Goal: Book appointment/travel/reservation

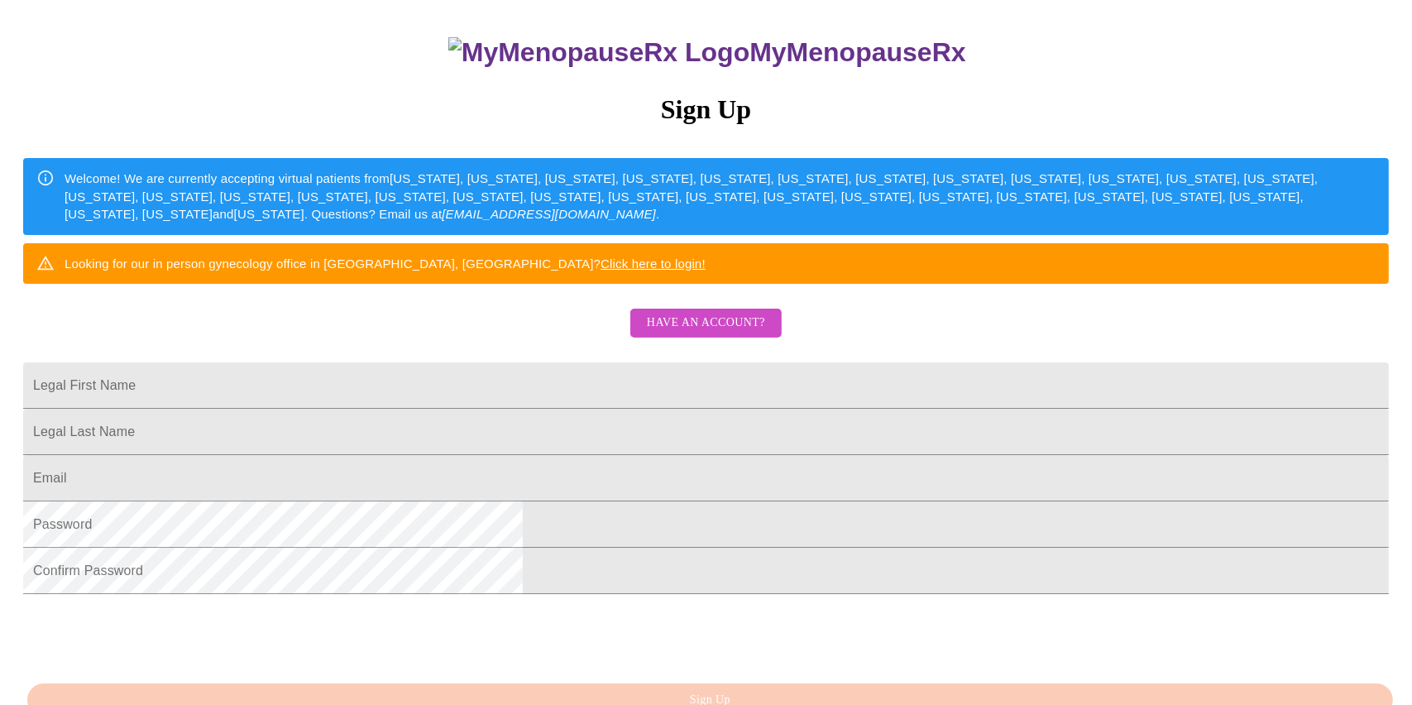
scroll to position [165, 0]
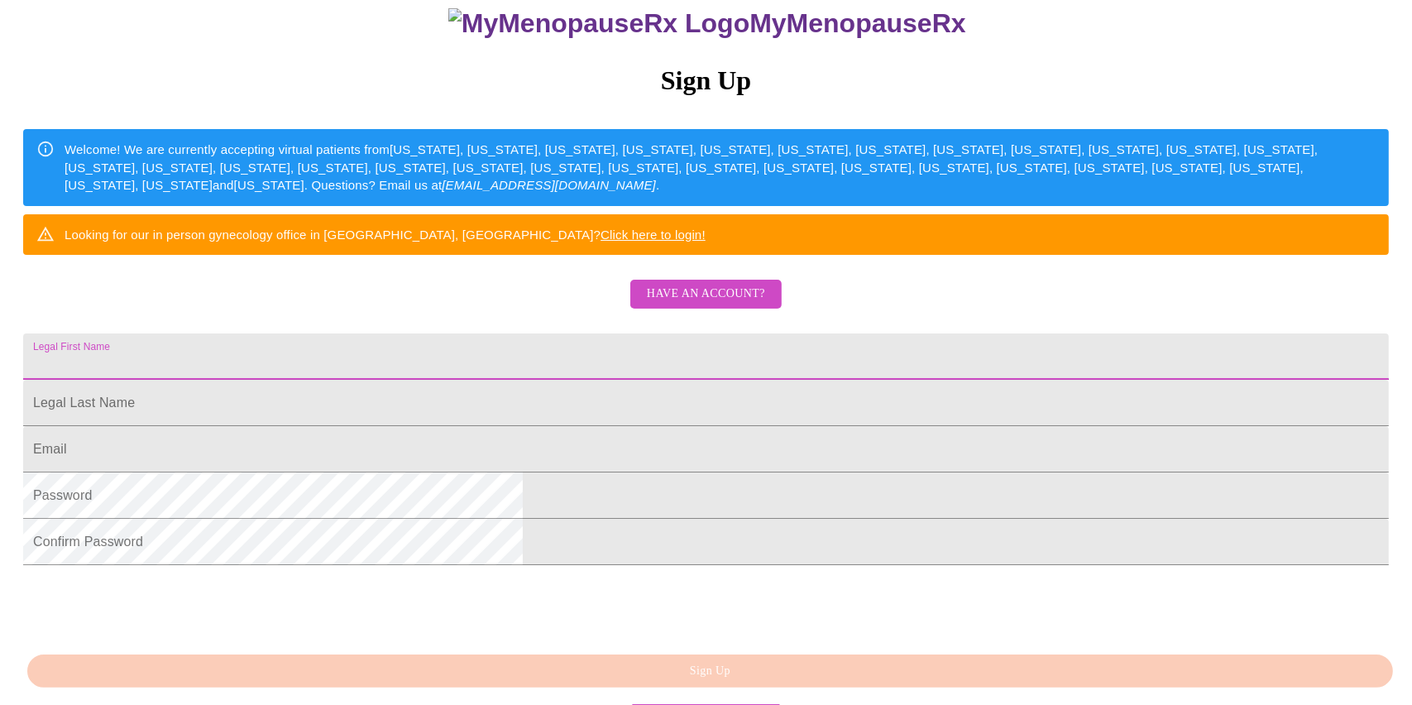
click at [542, 380] on input "Legal First Name" at bounding box center [705, 356] width 1365 height 46
drag, startPoint x: 637, startPoint y: 408, endPoint x: 444, endPoint y: 404, distance: 192.7
click at [444, 404] on div "MyMenopauseRx Sign Up Welcome! We are currently accepting virtual patients from…" at bounding box center [706, 334] width 1398 height 705
type input "[PERSON_NAME]"
type input "Madden"
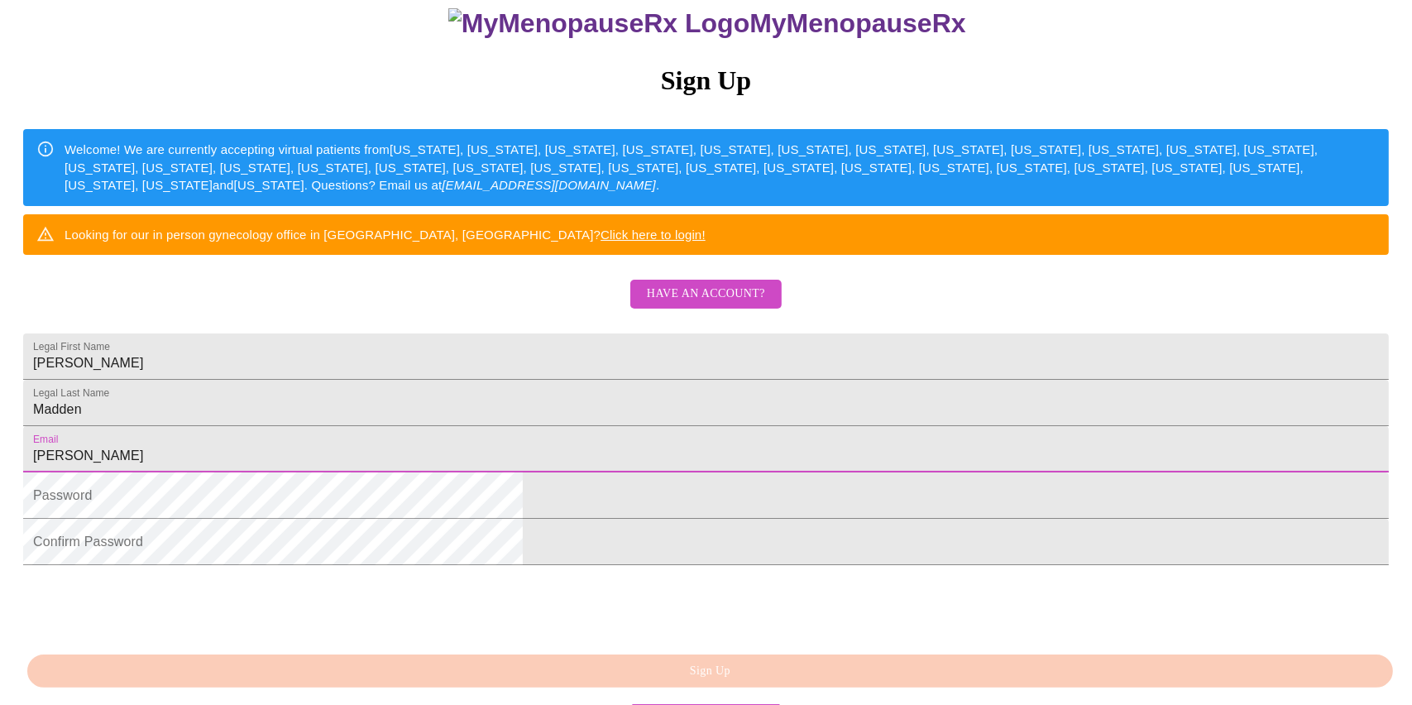
type input "[EMAIL_ADDRESS][DOMAIN_NAME]"
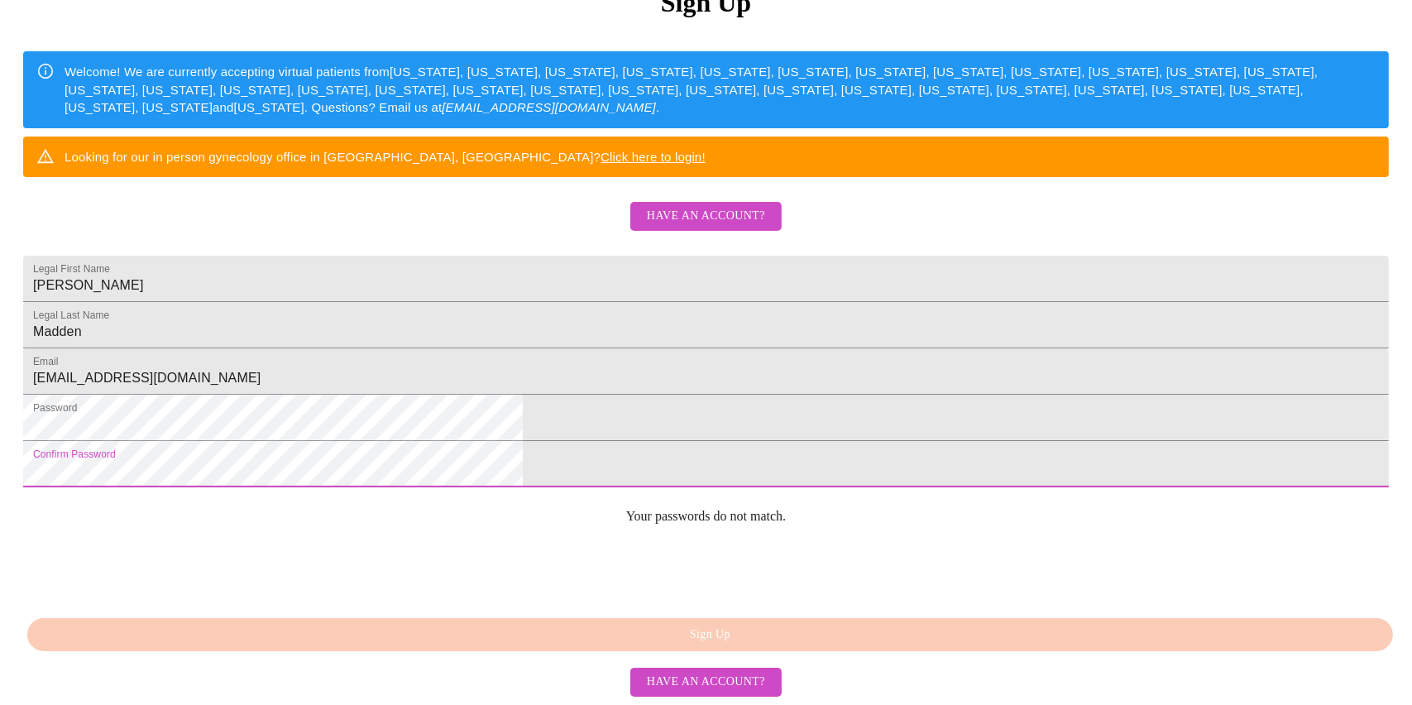
scroll to position [365, 0]
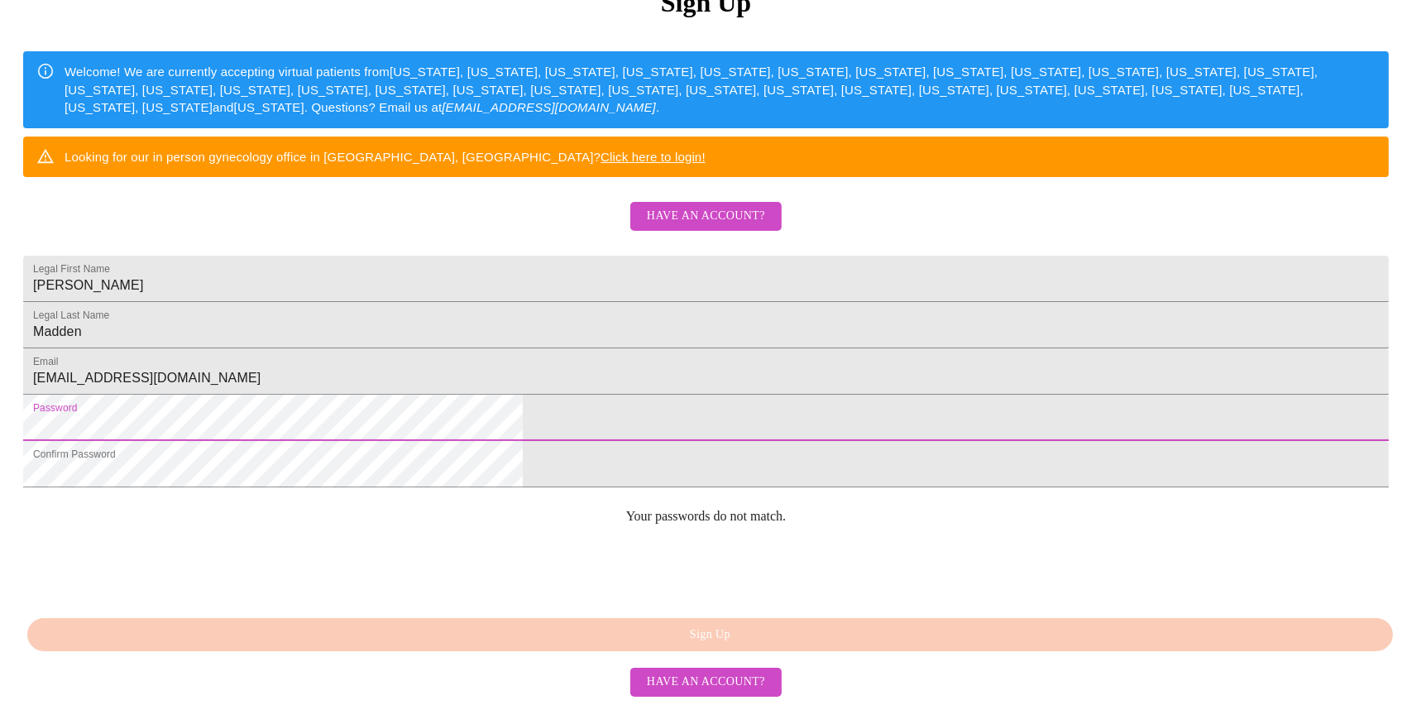
click at [444, 391] on html "MyMenopauseRx Sign Up Welcome! We are currently accepting virtual patients from…" at bounding box center [706, 186] width 1412 height 858
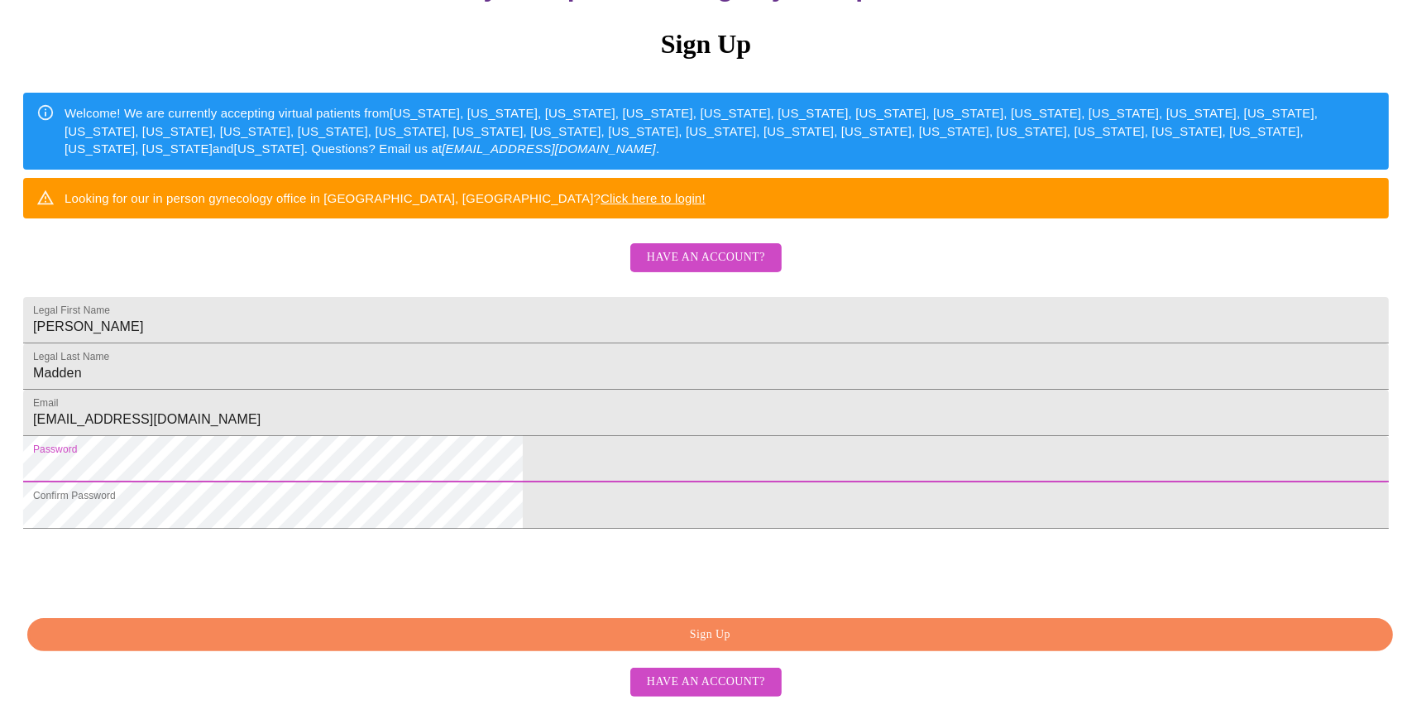
scroll to position [328, 0]
click at [417, 424] on html "MyMenopauseRx Sign Up Welcome! We are currently accepting virtual patients from…" at bounding box center [706, 227] width 1412 height 858
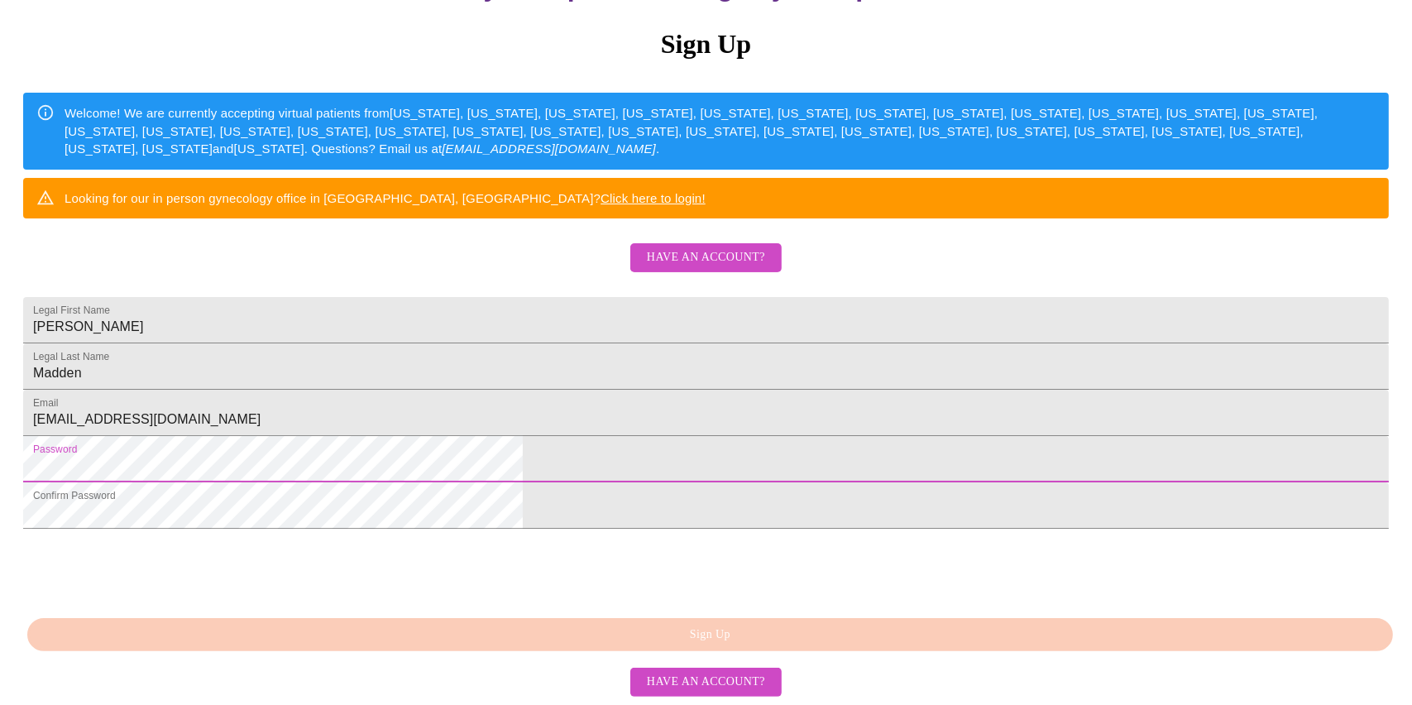
scroll to position [365, 0]
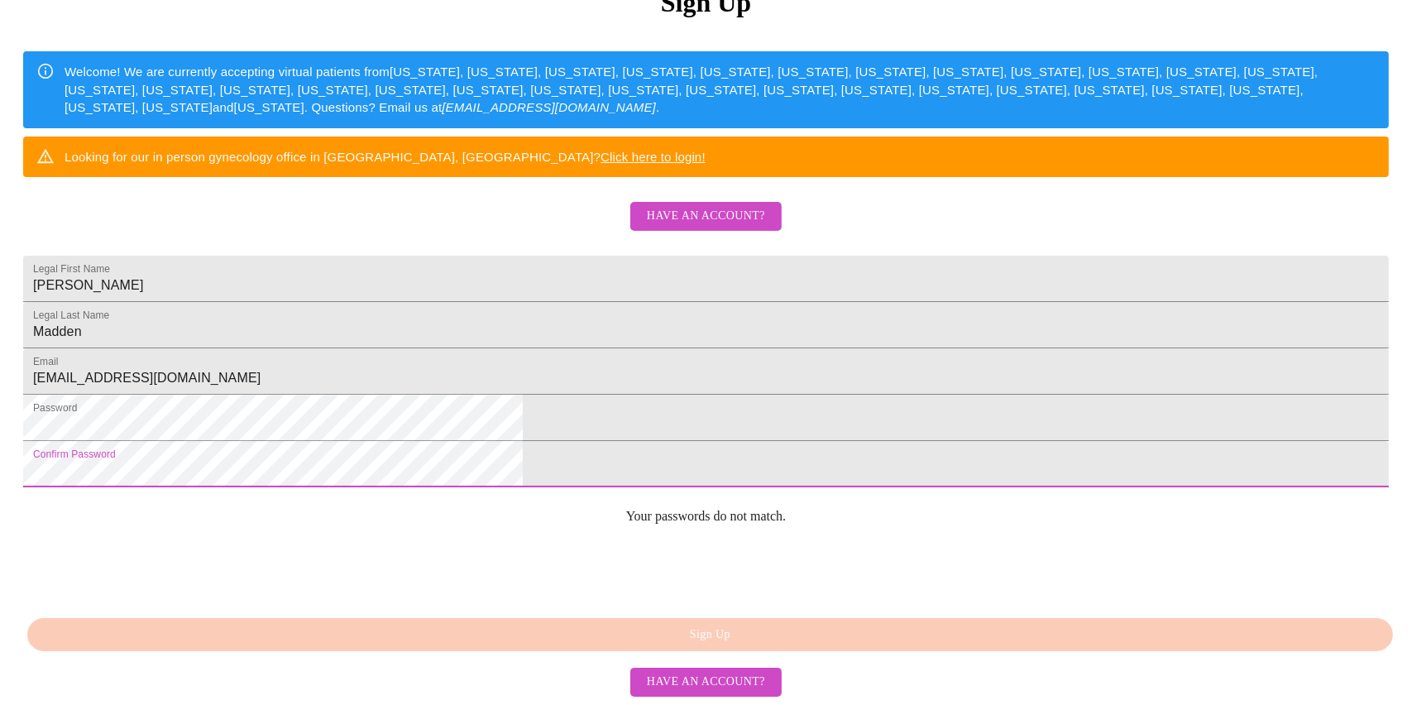
click at [415, 456] on html "MyMenopauseRx Sign Up Welcome! We are currently accepting virtual patients from…" at bounding box center [706, 186] width 1412 height 858
click at [454, 447] on html "MyMenopauseRx Sign Up Welcome! We are currently accepting virtual patients from…" at bounding box center [706, 186] width 1412 height 858
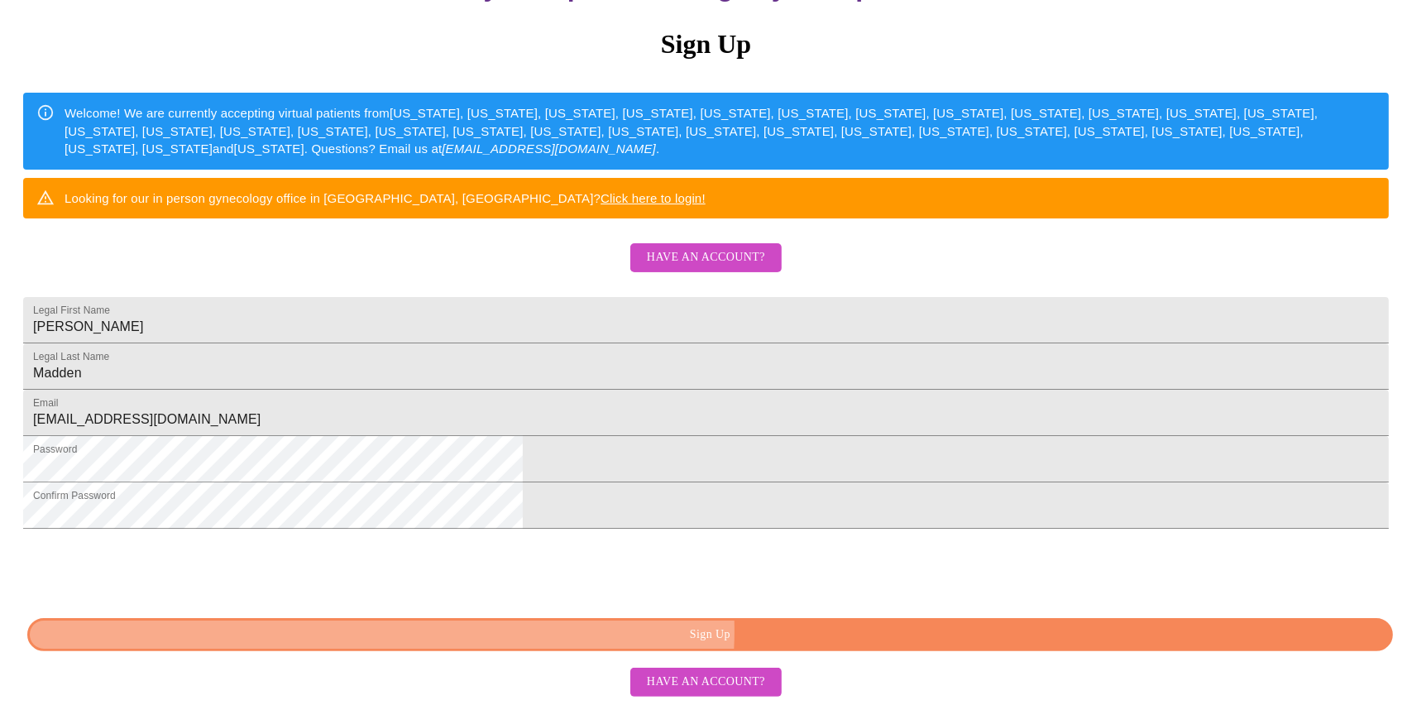
click at [814, 632] on span "Sign Up" at bounding box center [709, 634] width 1327 height 21
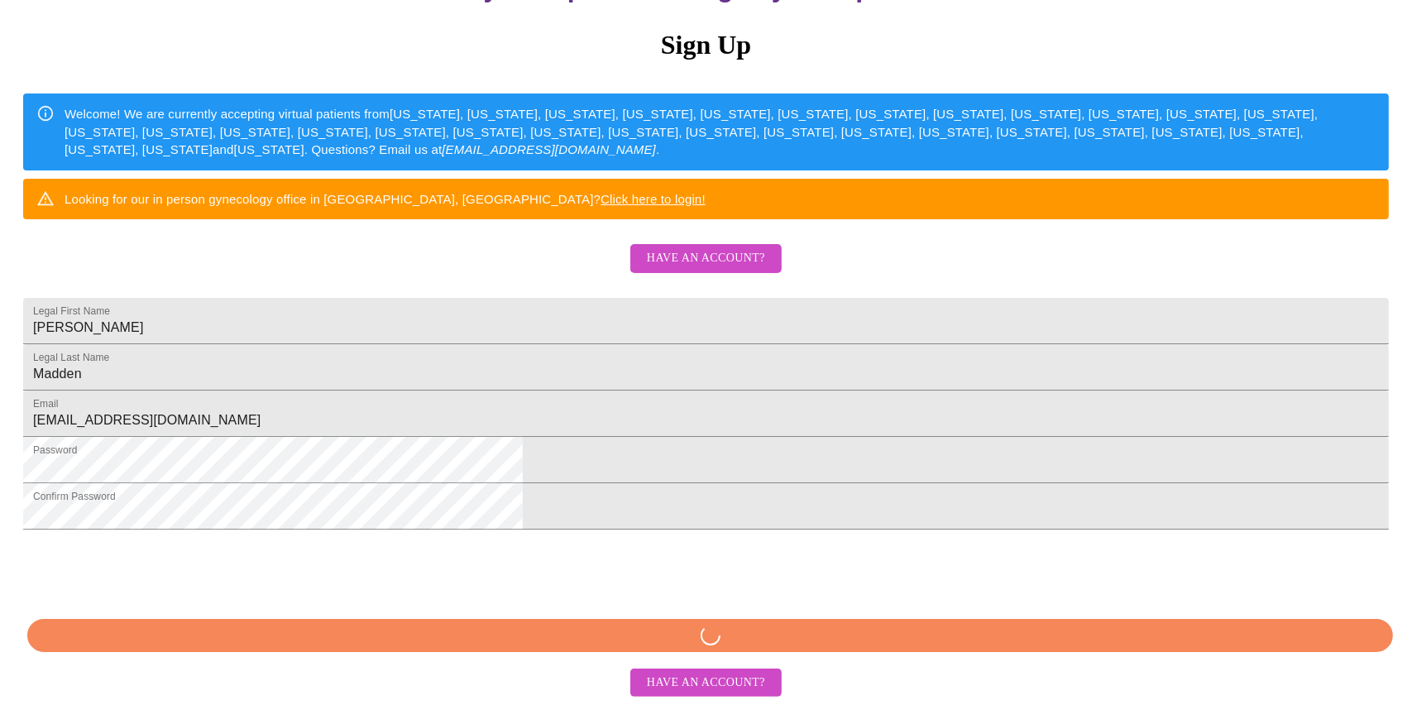
scroll to position [263, 0]
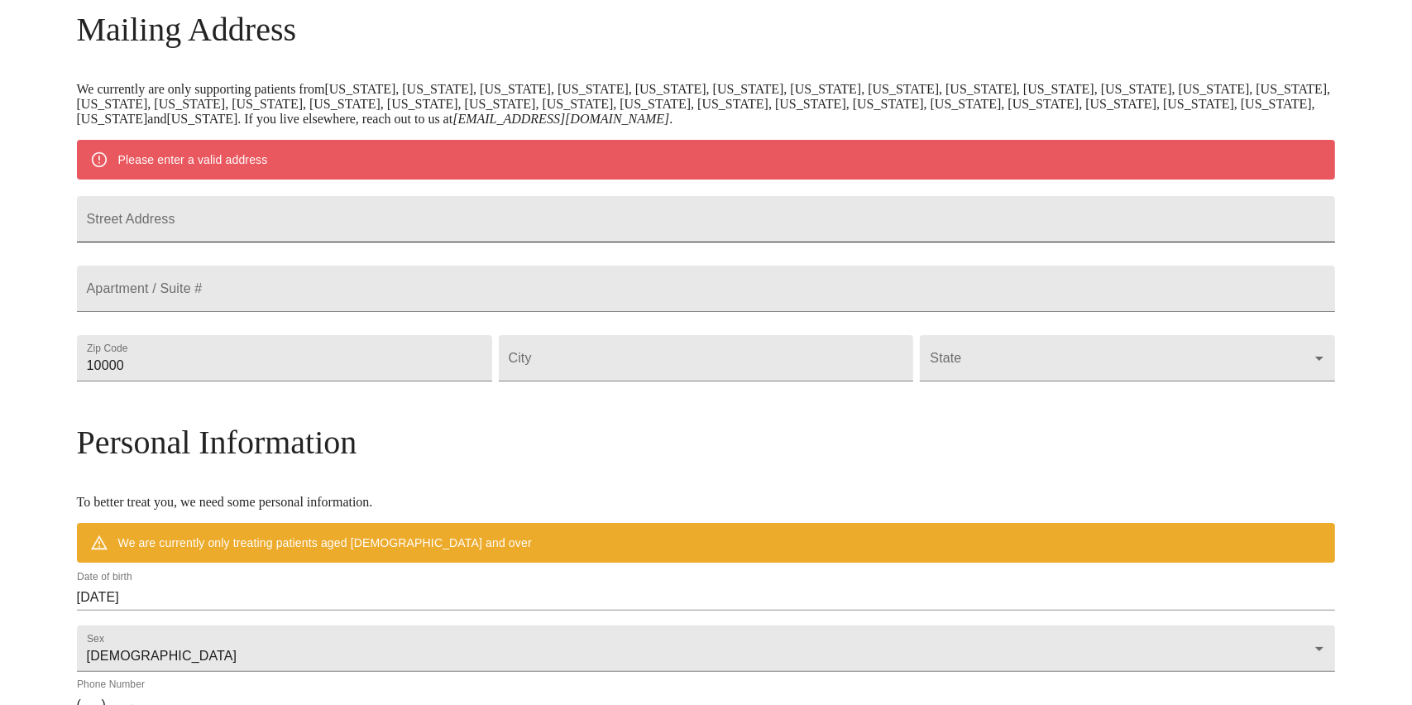
click at [379, 232] on input "Street Address" at bounding box center [706, 219] width 1259 height 46
type input "[STREET_ADDRESS]"
type input "60516"
type input "Downers Grove"
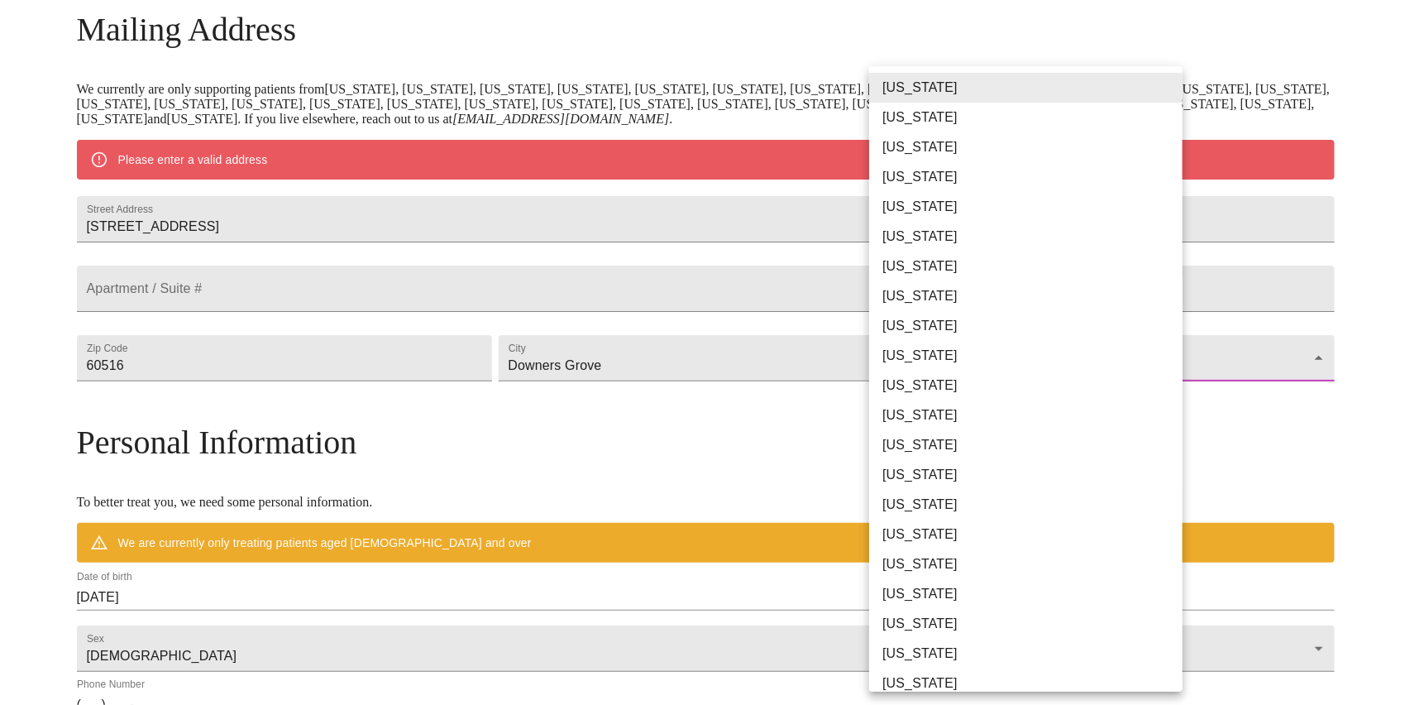
click at [1169, 395] on body "MyMenopauseRx Welcome to MyMenopauseRx Since it's your first time here, you'll …" at bounding box center [712, 388] width 1411 height 1289
click at [934, 434] on li "[US_STATE]" at bounding box center [1032, 445] width 326 height 30
type input "[US_STATE]"
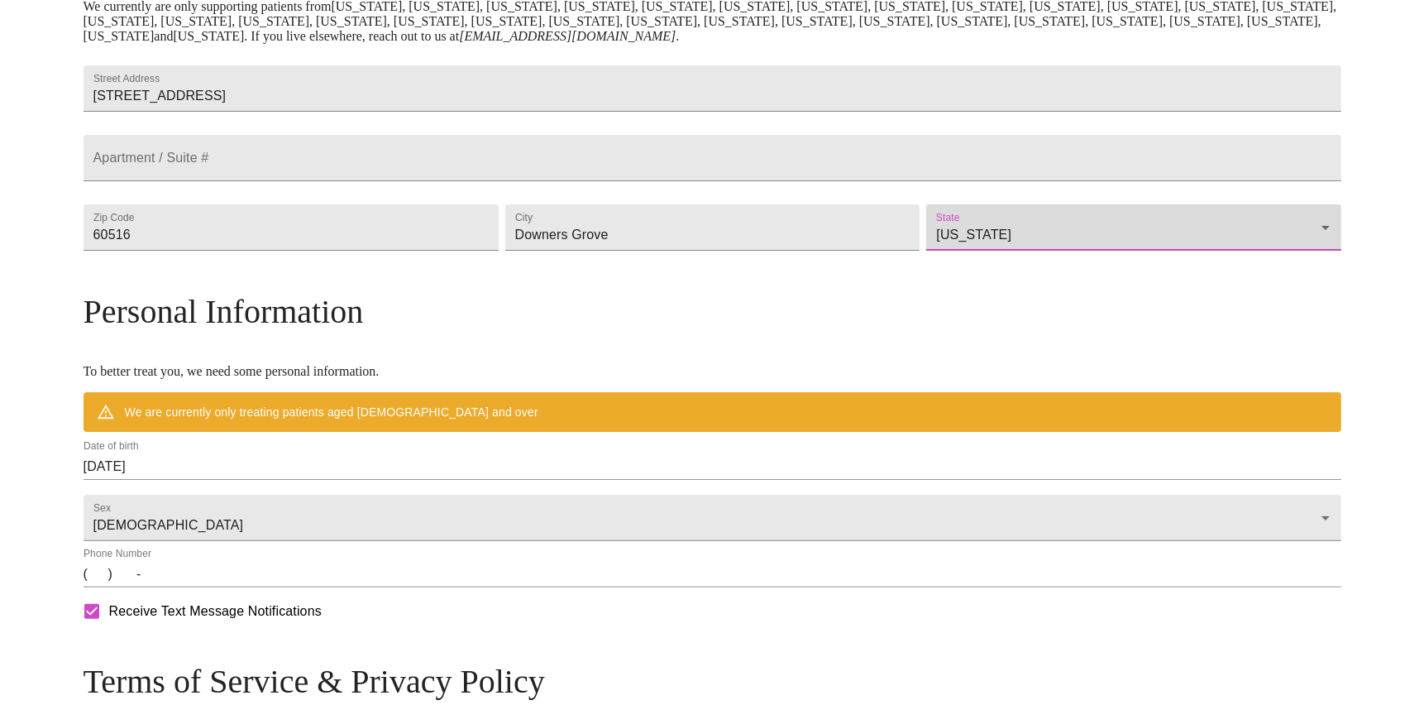
scroll to position [346, 0]
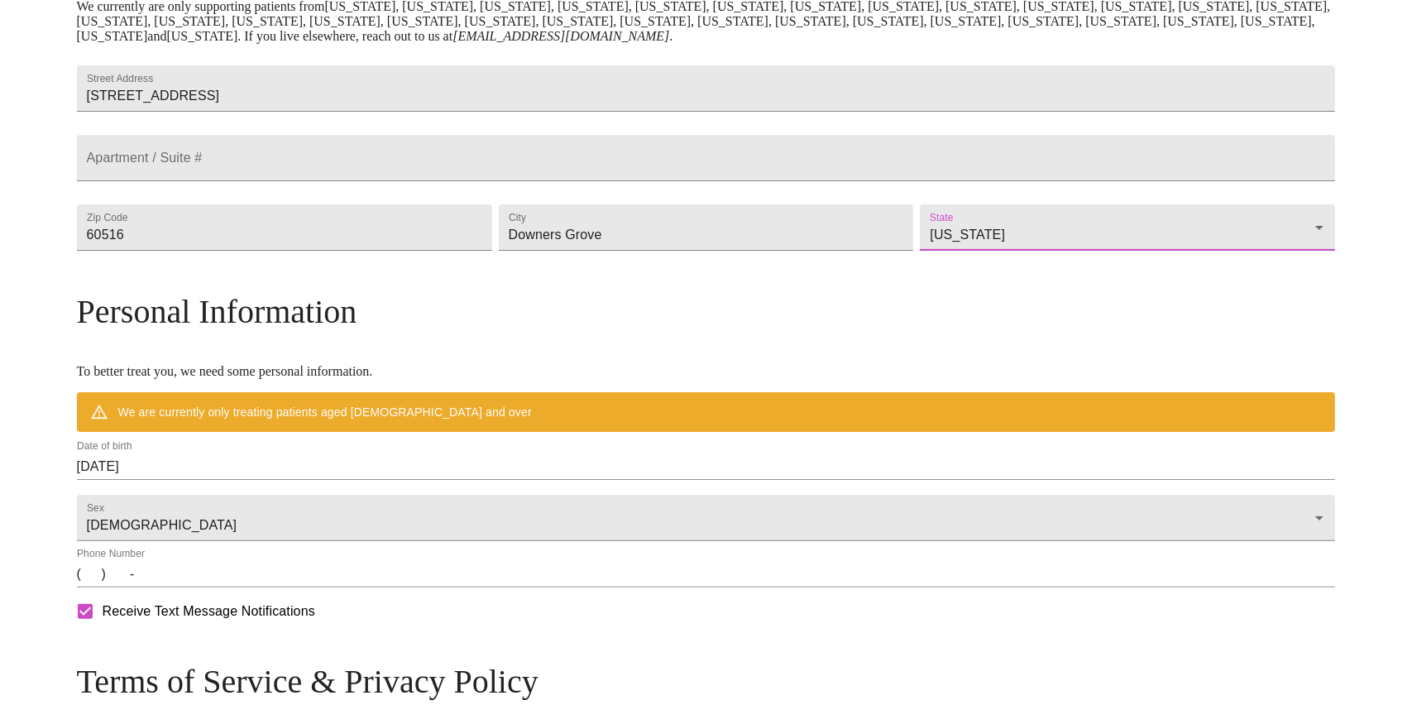
click at [408, 480] on div "Date of birth [DEMOGRAPHIC_DATA]" at bounding box center [706, 460] width 1259 height 40
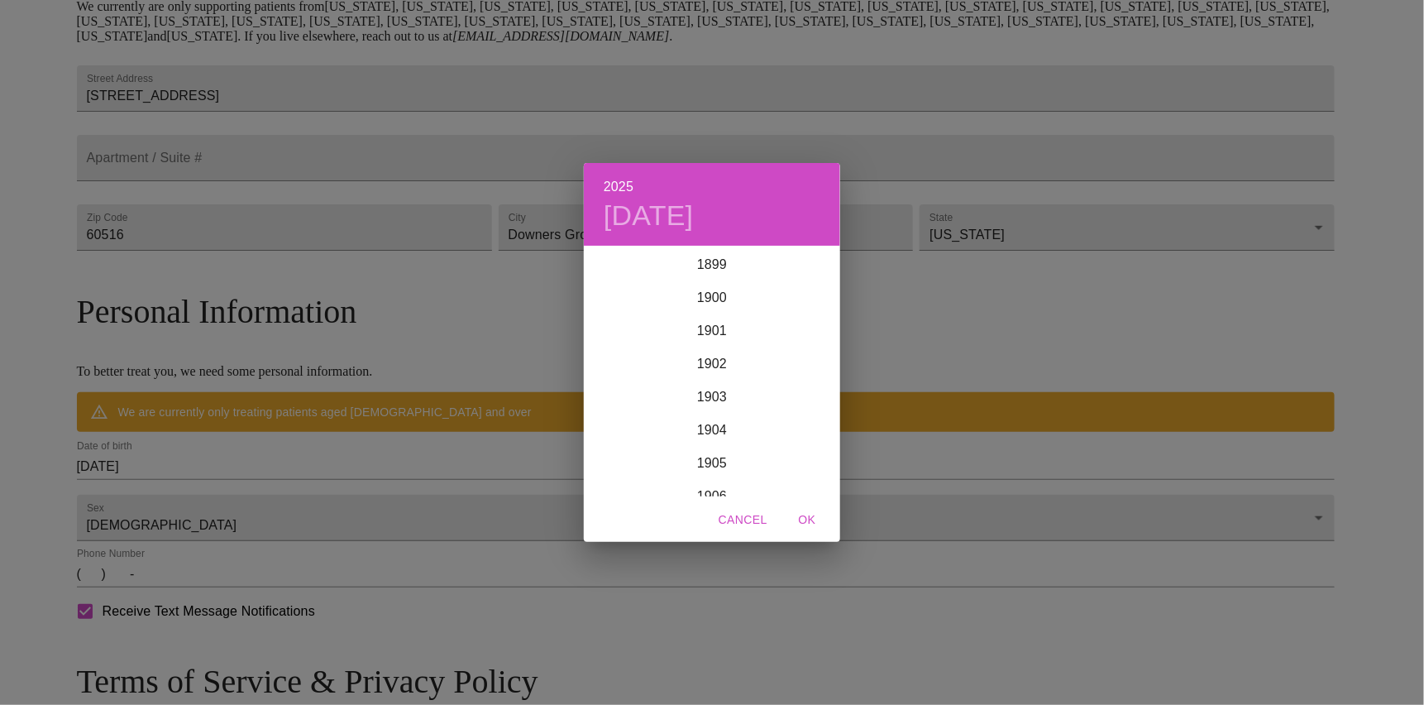
scroll to position [4067, 0]
click at [270, 487] on div "2025 [DATE] 1900 1901 1902 1903 1904 1905 1906 1907 1908 1909 1910 1911 1912 19…" at bounding box center [712, 352] width 1424 height 705
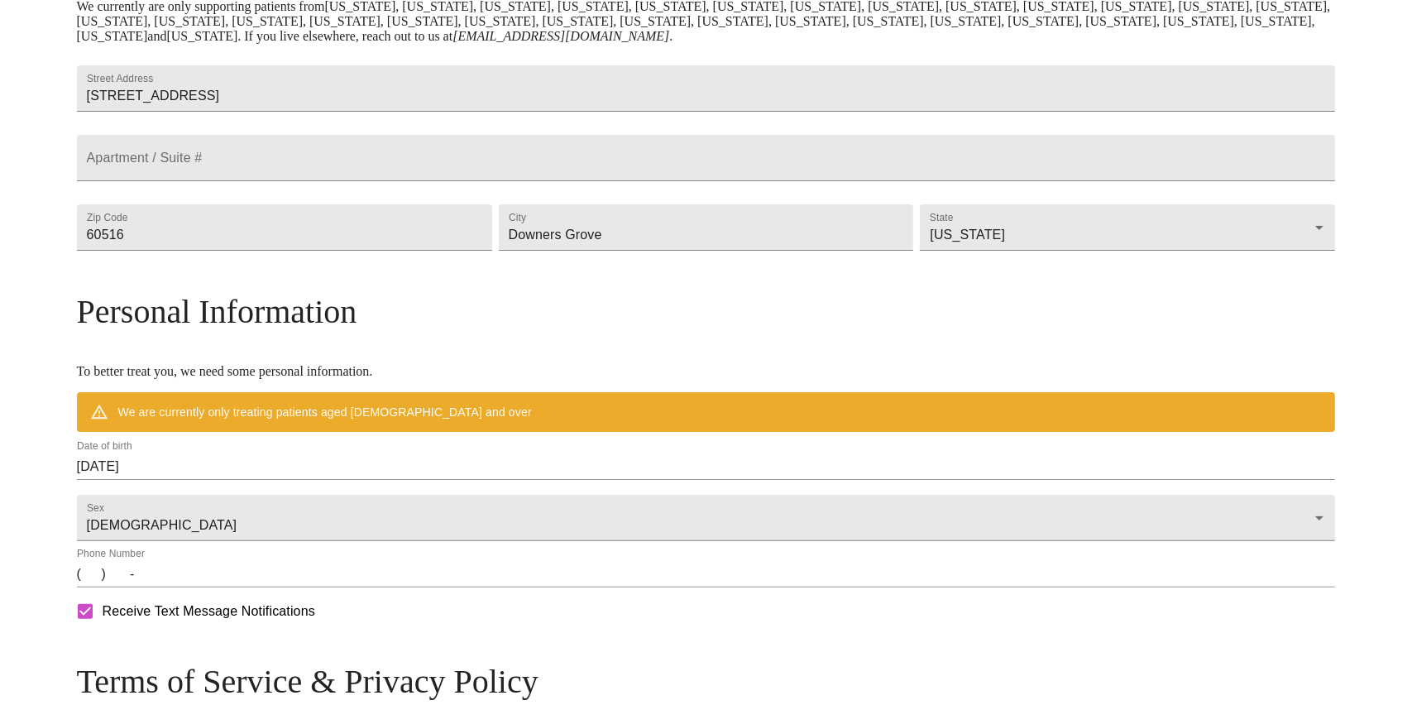
click at [241, 480] on input "[DATE]" at bounding box center [706, 466] width 1259 height 26
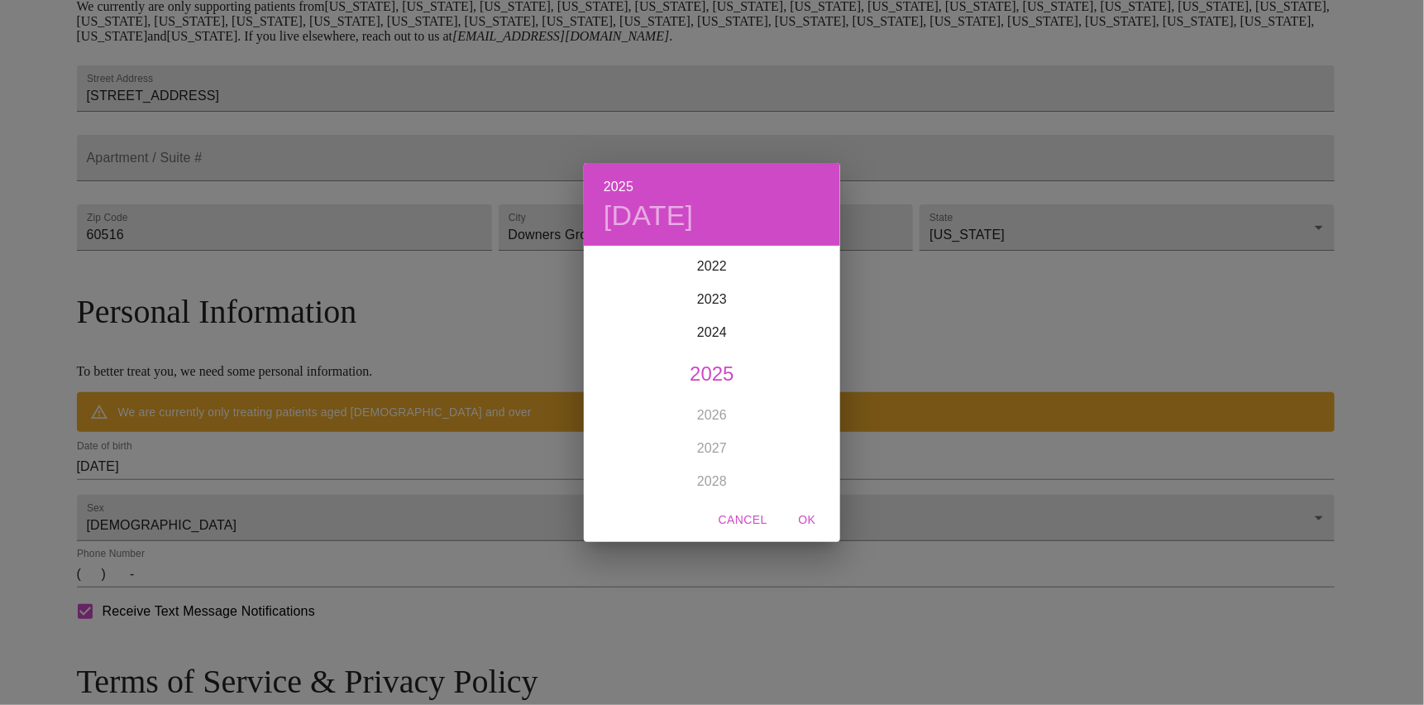
click at [241, 492] on div "2025 [DATE] 1900 1901 1902 1903 1904 1905 1906 1907 1908 1909 1910 1911 1912 19…" at bounding box center [712, 352] width 1424 height 705
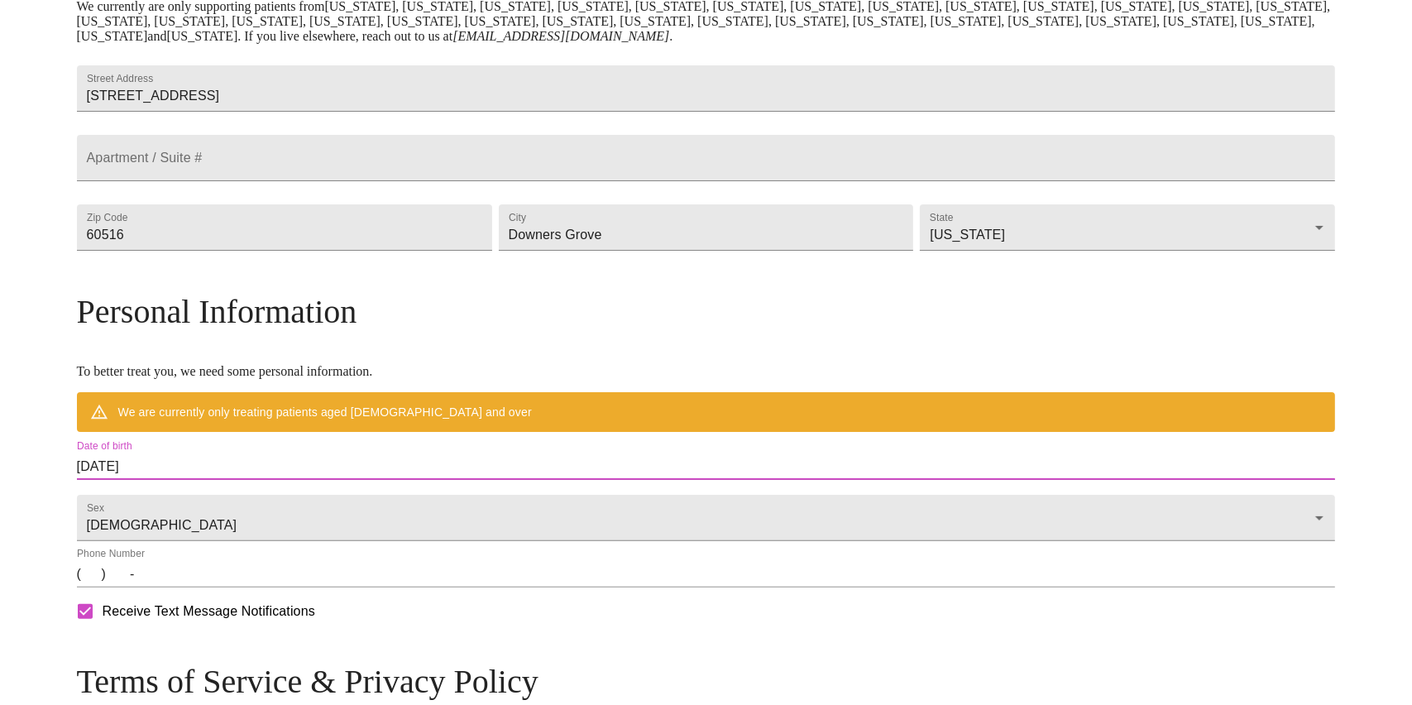
click at [241, 480] on input "[DATE]" at bounding box center [706, 466] width 1259 height 26
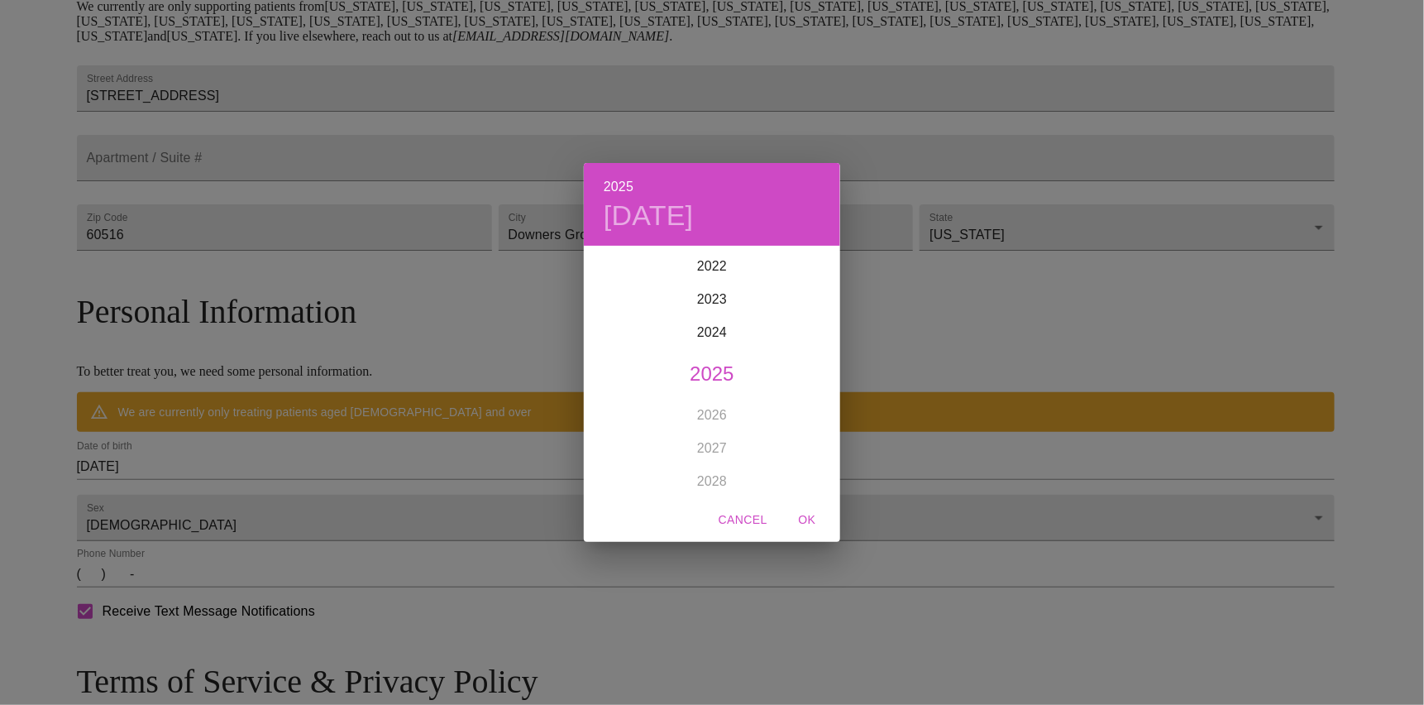
click at [315, 500] on div "2025 [DATE] 1900 1901 1902 1903 1904 1905 1906 1907 1908 1909 1910 1911 1912 19…" at bounding box center [712, 352] width 1424 height 705
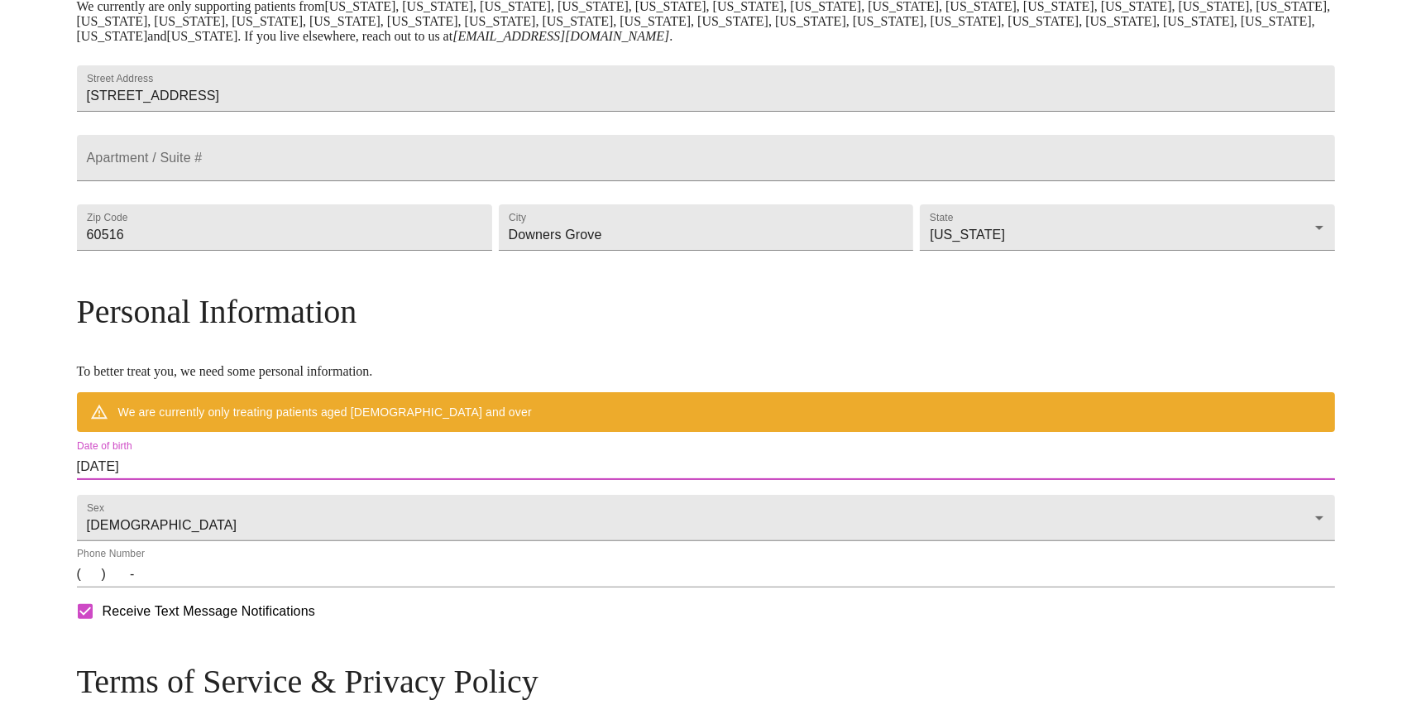
click at [313, 480] on input "[DATE]" at bounding box center [706, 466] width 1259 height 26
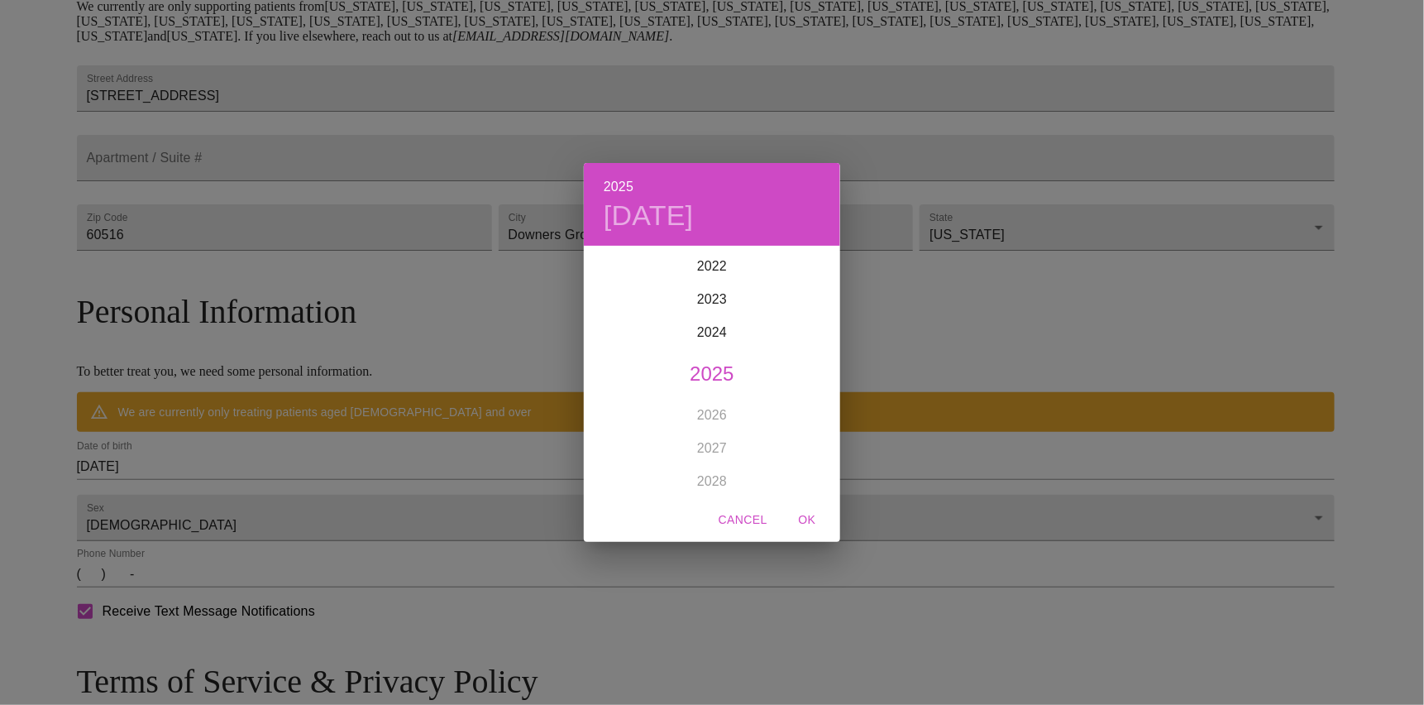
click at [313, 498] on div "2025 [DATE] 1900 1901 1902 1903 1904 1905 1906 1907 1908 1909 1910 1911 1912 19…" at bounding box center [712, 352] width 1424 height 705
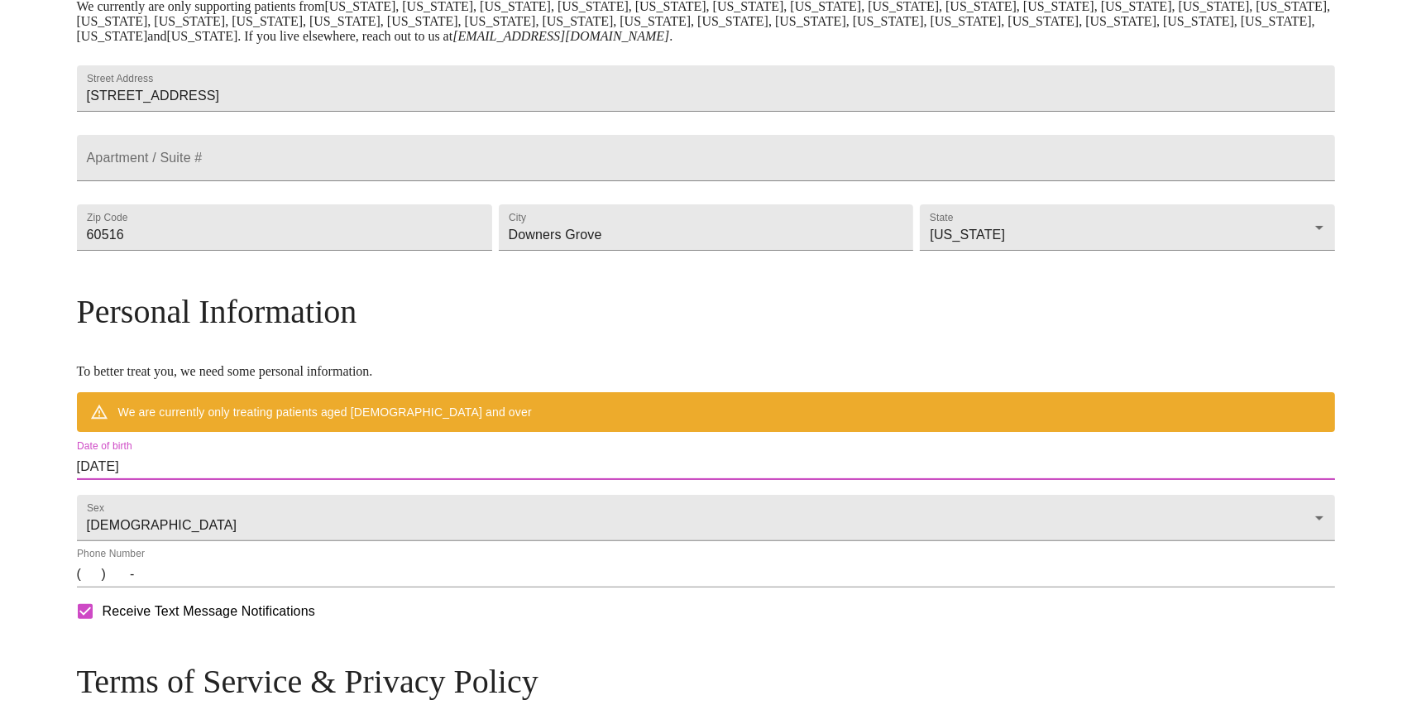
drag, startPoint x: 325, startPoint y: 506, endPoint x: 229, endPoint y: 490, distance: 97.2
click at [229, 480] on input "[DATE]" at bounding box center [706, 466] width 1259 height 26
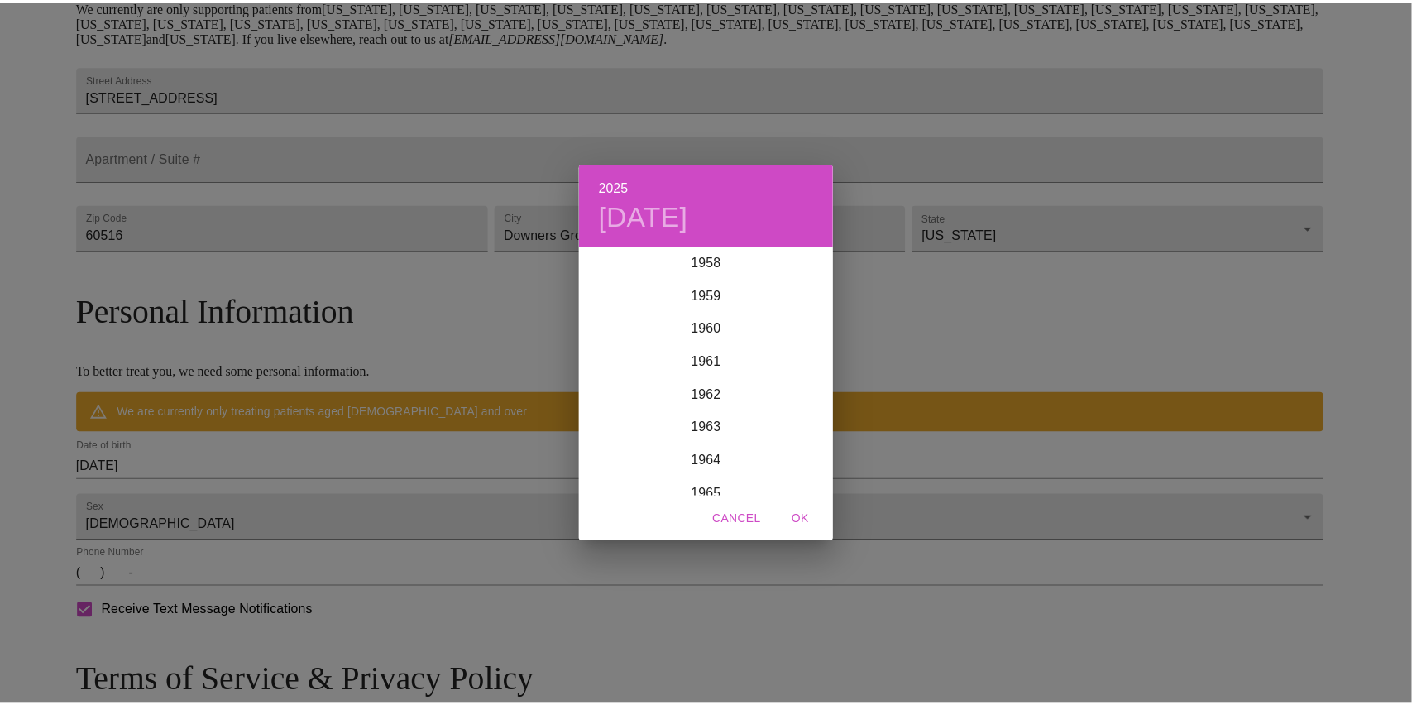
scroll to position [2150, 0]
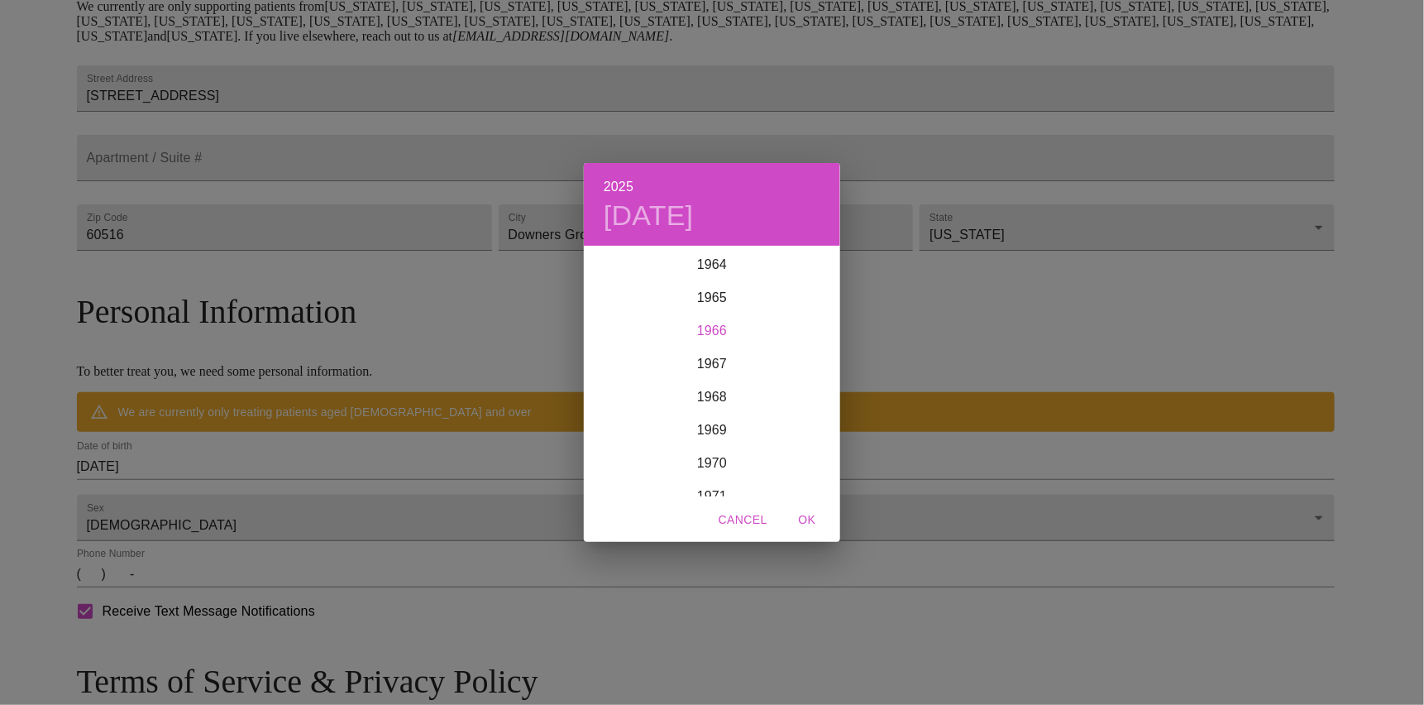
click at [700, 333] on div "1966" at bounding box center [712, 330] width 256 height 33
click at [792, 342] on div "Jun" at bounding box center [797, 341] width 85 height 62
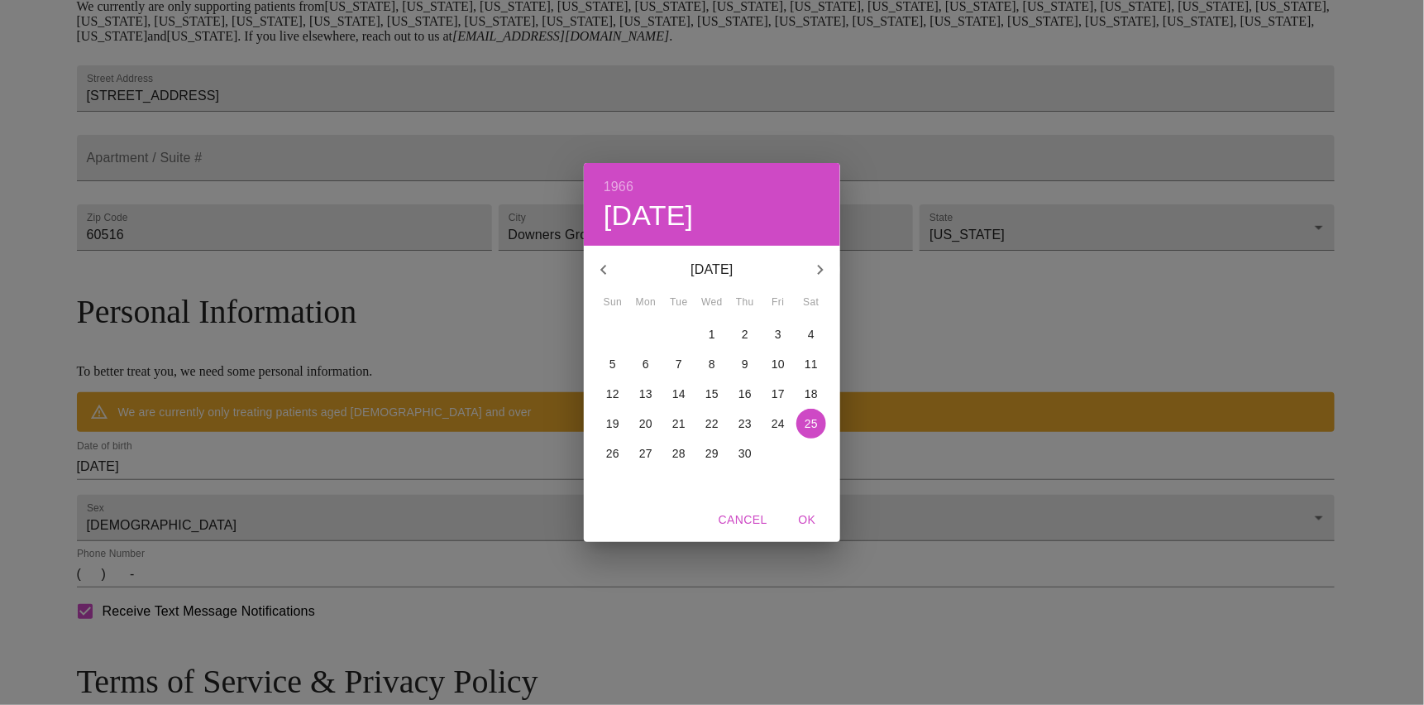
click at [713, 365] on p "8" at bounding box center [712, 364] width 7 height 17
click at [800, 519] on span "OK" at bounding box center [807, 519] width 40 height 21
type input "[DATE]"
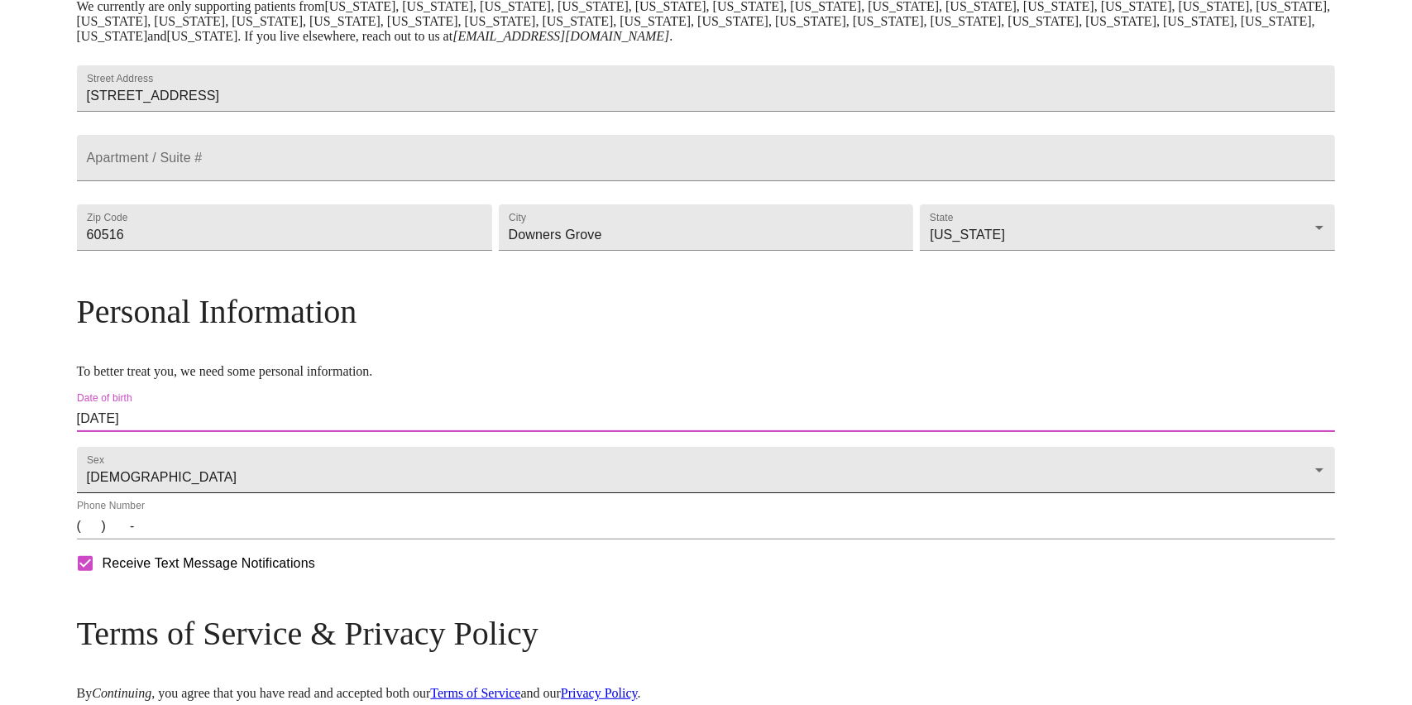
click at [499, 506] on body "MyMenopauseRx Welcome to MyMenopauseRx Since it's your first time here, you'll …" at bounding box center [706, 257] width 1398 height 1193
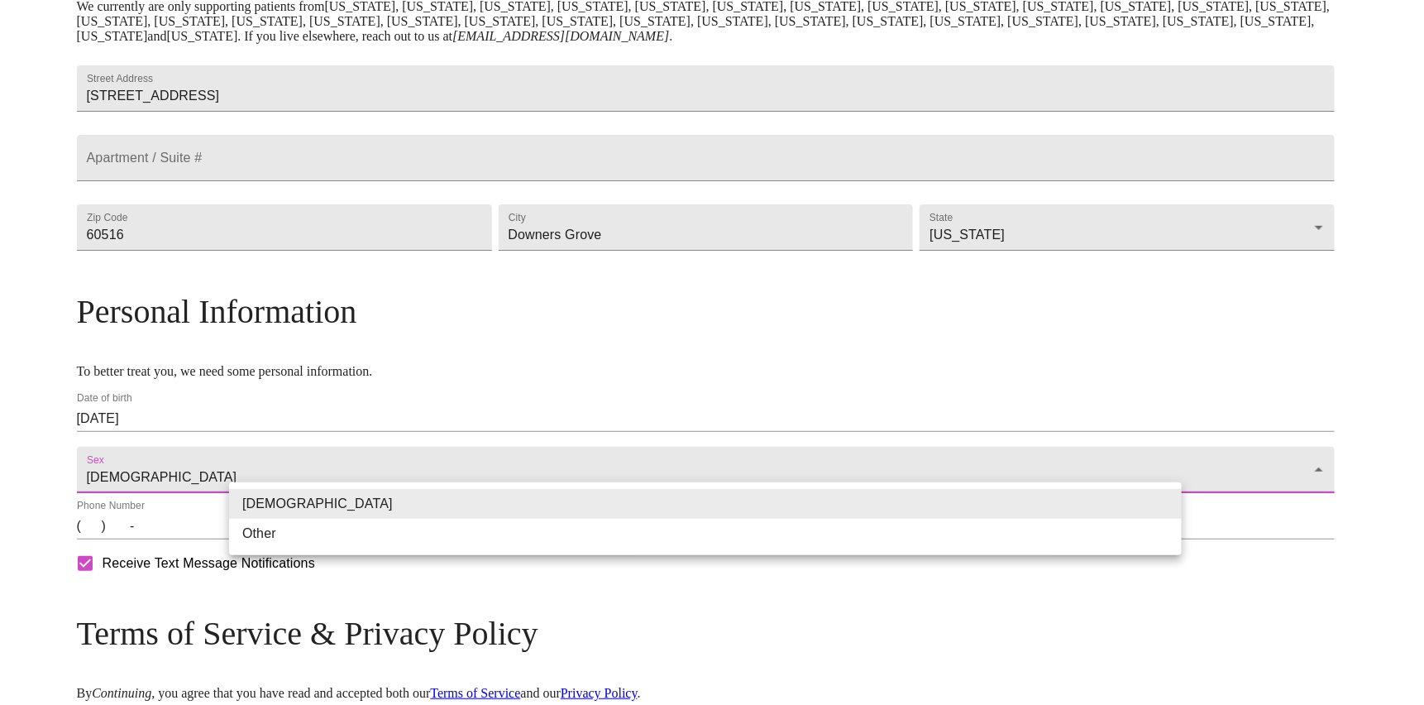
click at [461, 591] on div at bounding box center [712, 352] width 1424 height 705
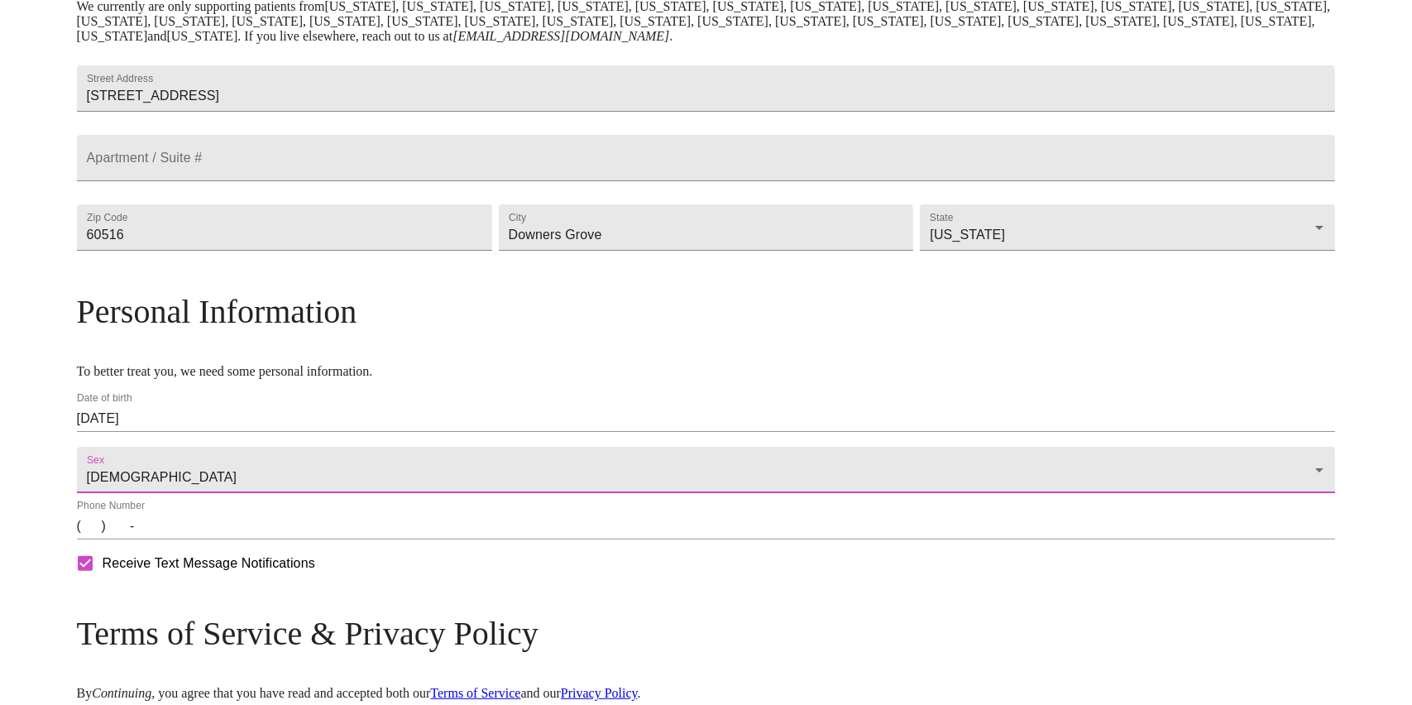
click at [239, 539] on input "(   )    -" at bounding box center [706, 526] width 1259 height 26
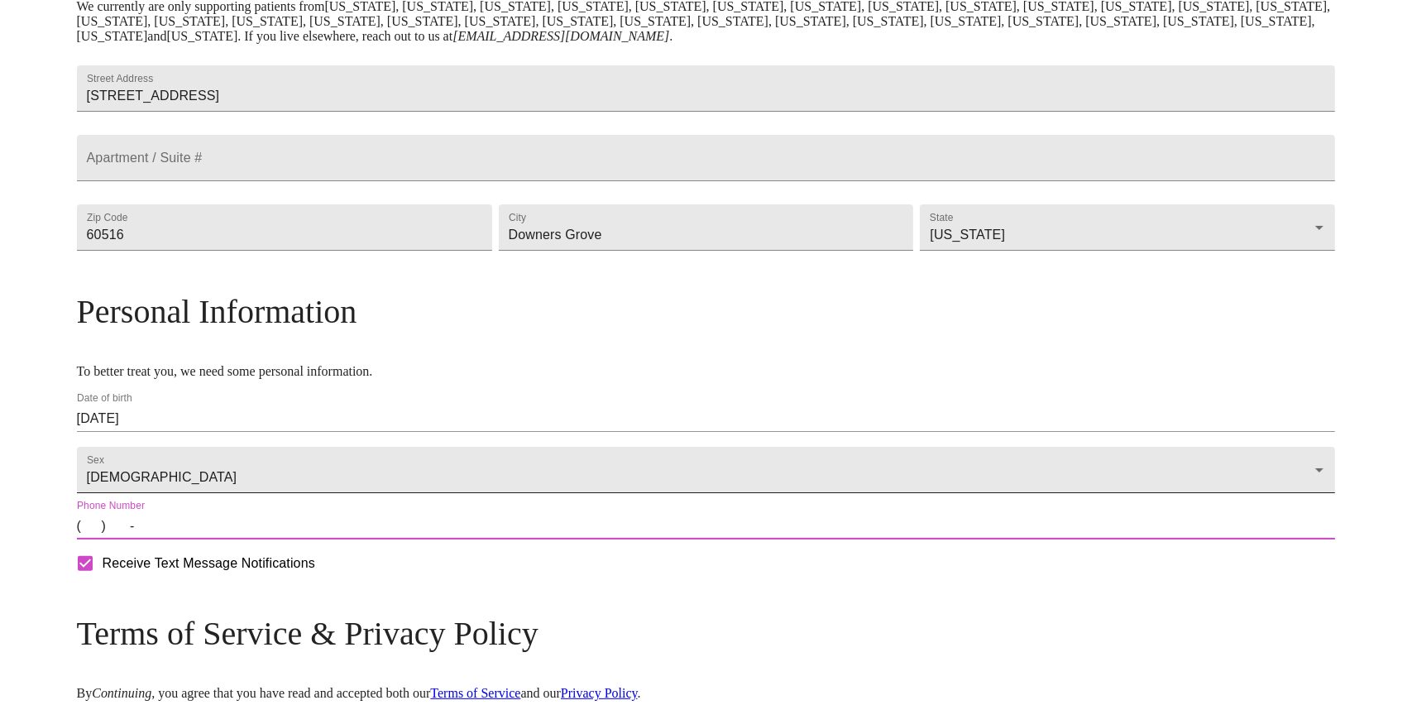
type input "[PHONE_NUMBER]"
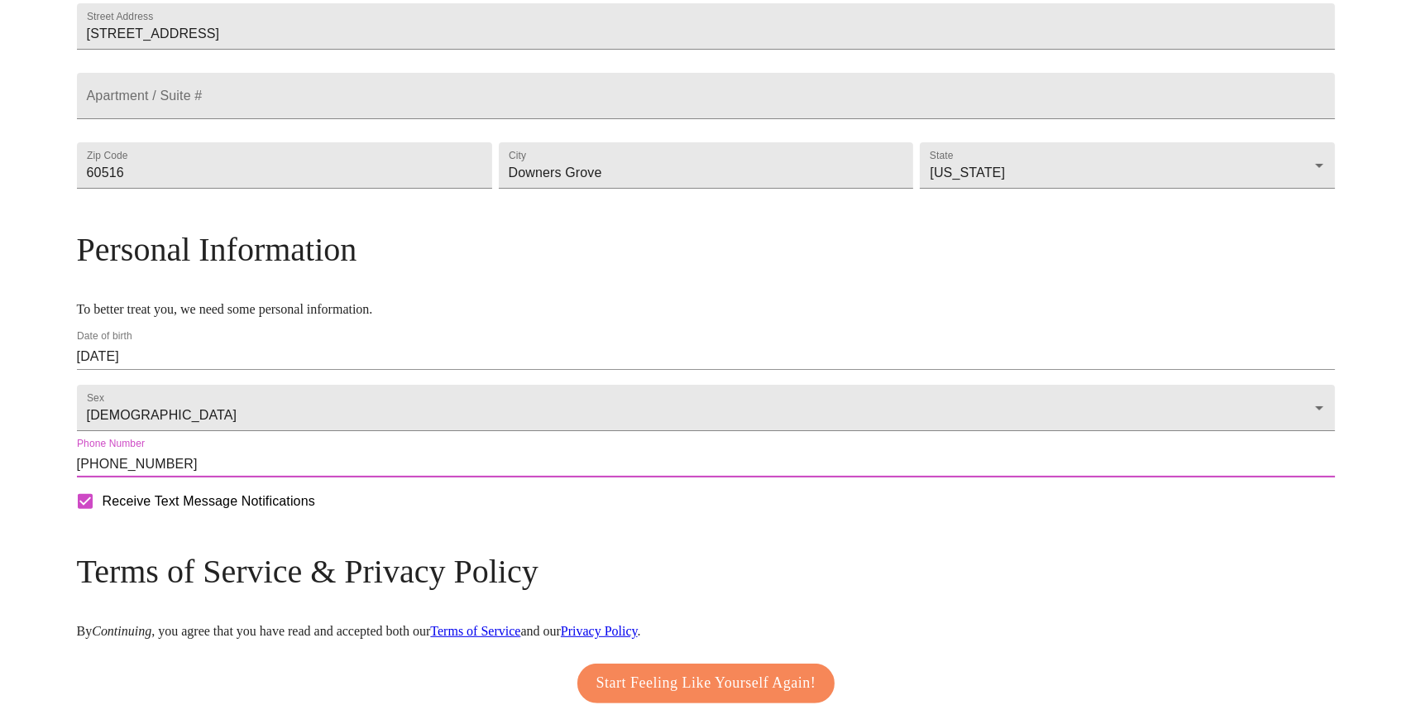
scroll to position [511, 0]
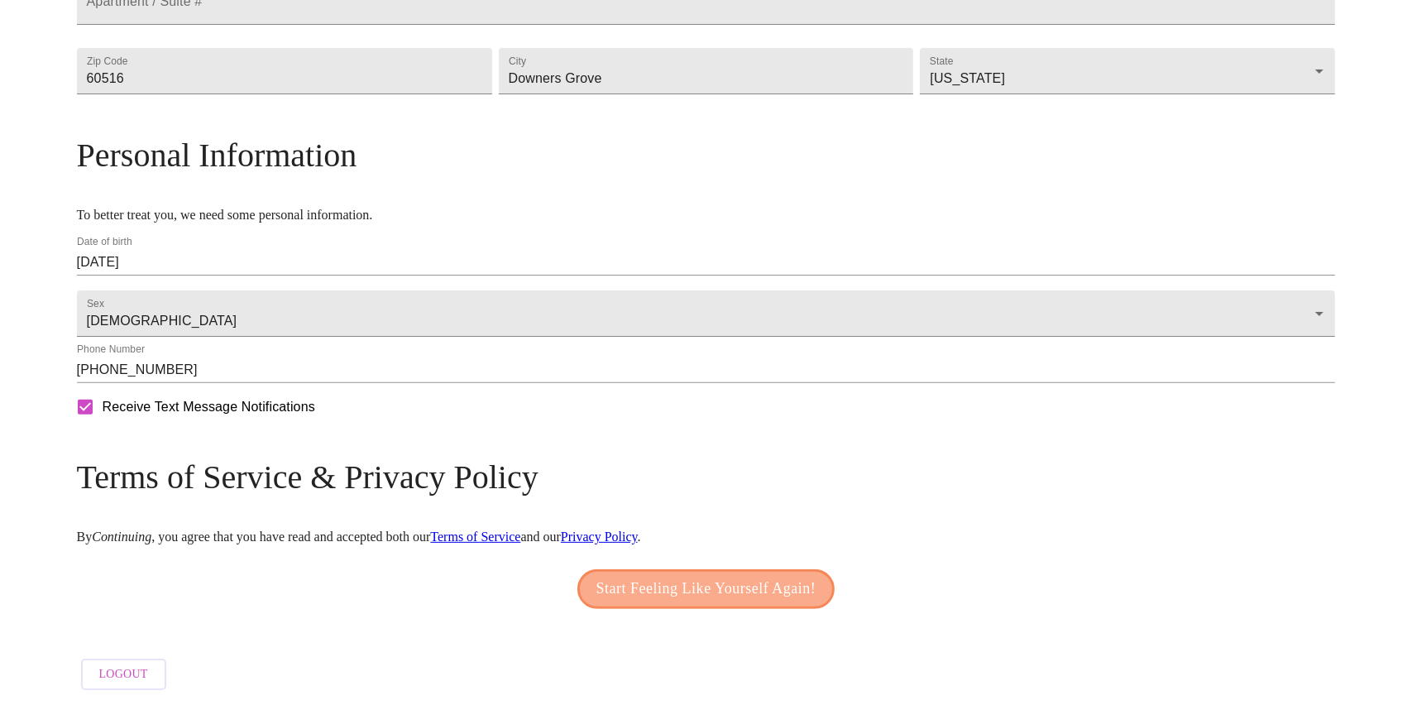
click at [661, 602] on span "Start Feeling Like Yourself Again!" at bounding box center [706, 589] width 220 height 26
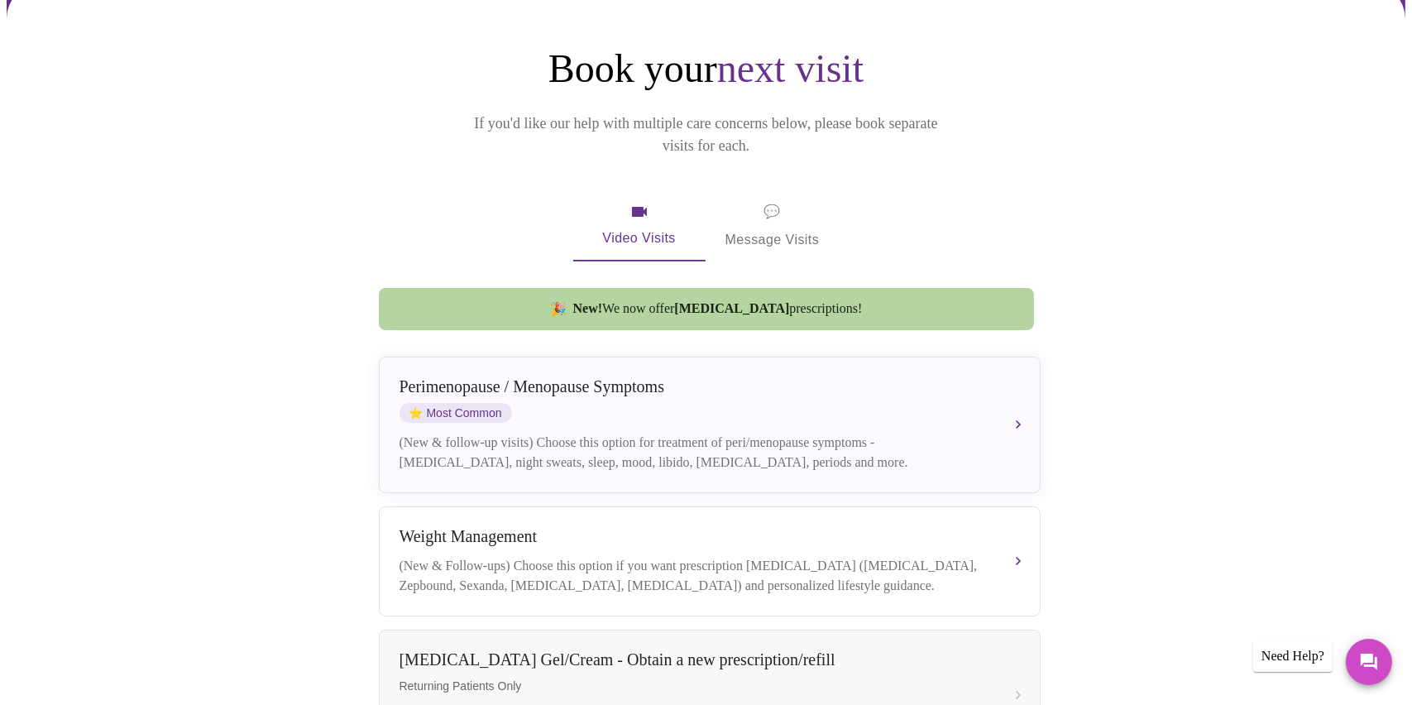
scroll to position [165, 0]
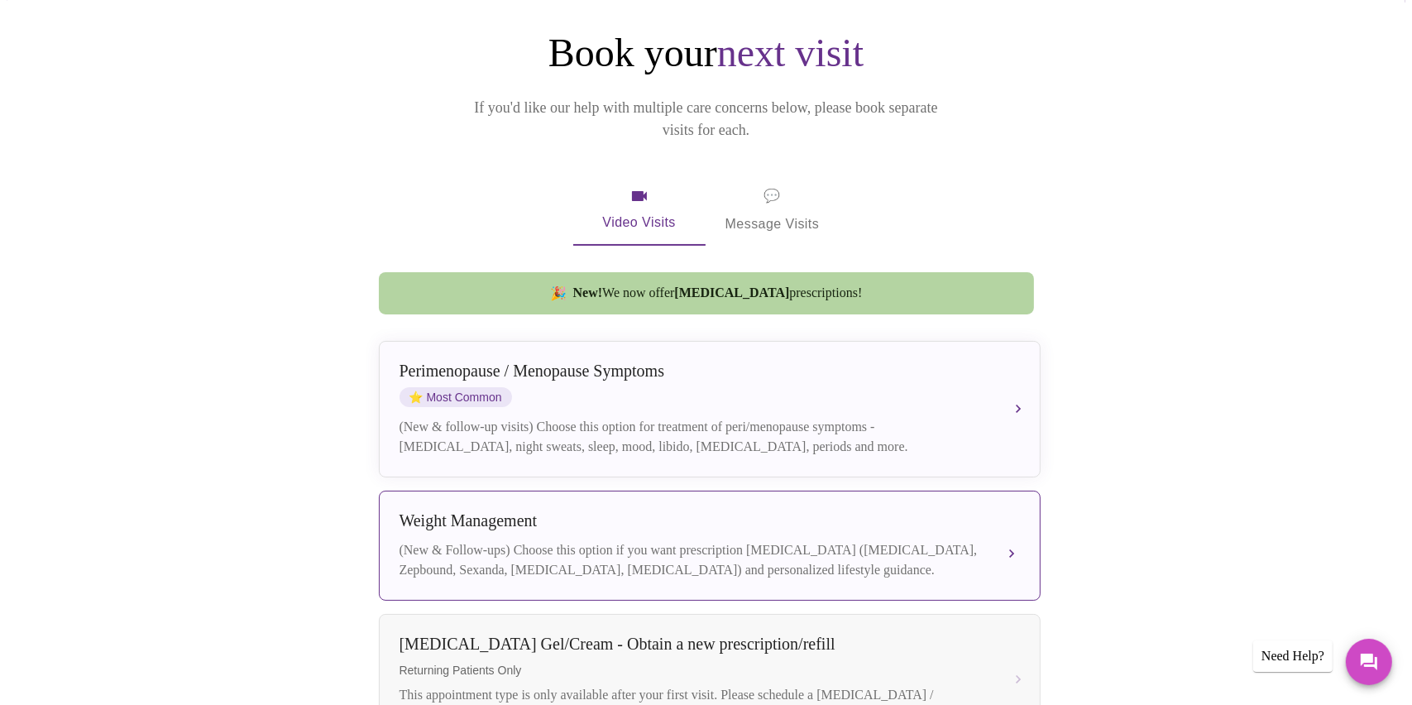
click at [970, 540] on div "(New & Follow-ups) Choose this option if you want prescription [MEDICAL_DATA] (…" at bounding box center [692, 560] width 587 height 40
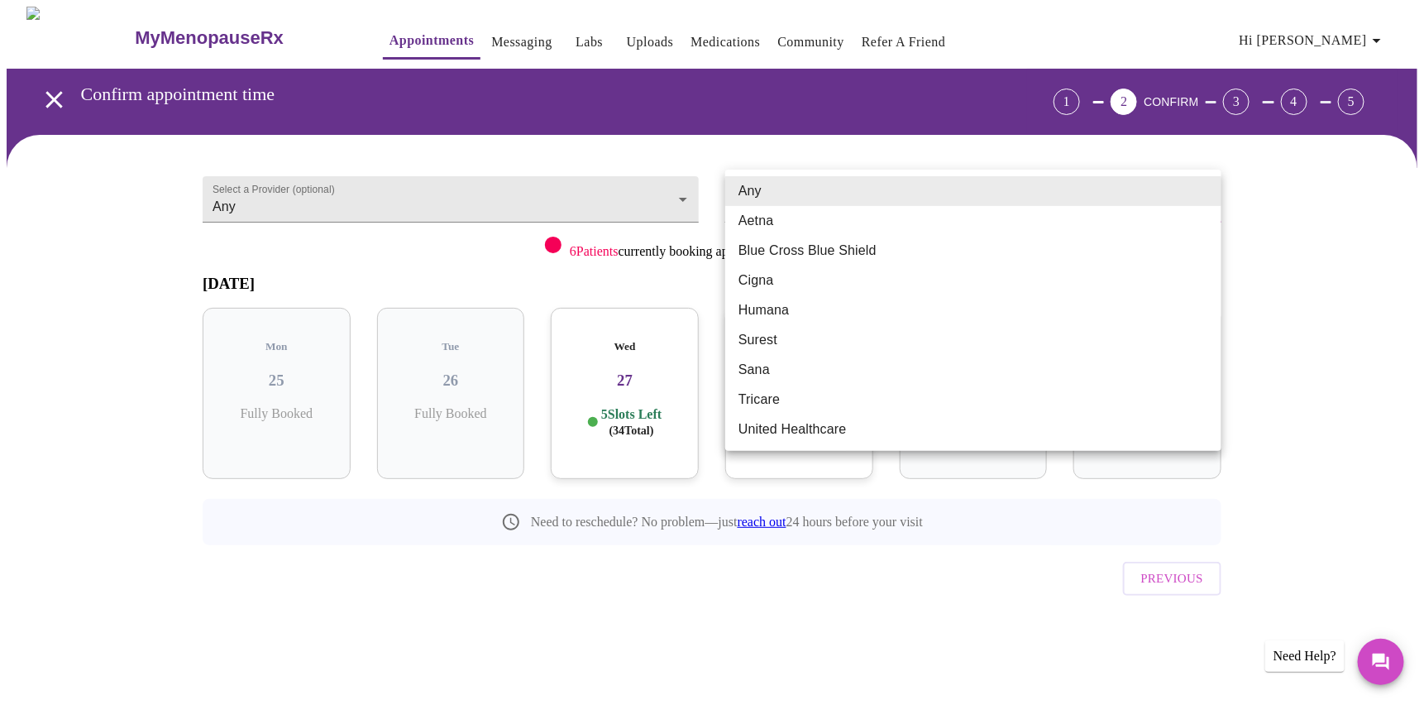
click at [850, 194] on body "MyMenopauseRx Appointments Messaging Labs Uploads Medications Community Refer a…" at bounding box center [712, 342] width 1411 height 671
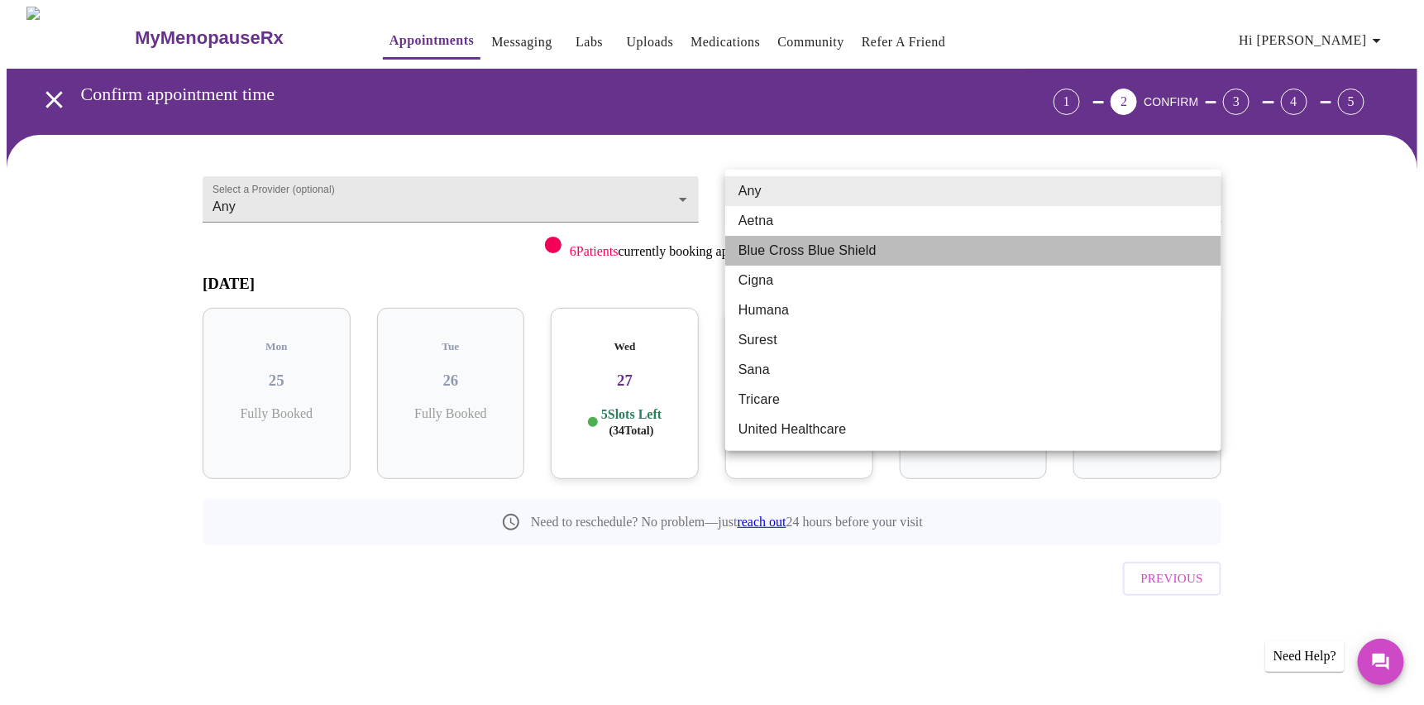
click at [791, 254] on li "Blue Cross Blue Shield" at bounding box center [973, 251] width 496 height 30
type input "Blue Cross Blue Shield"
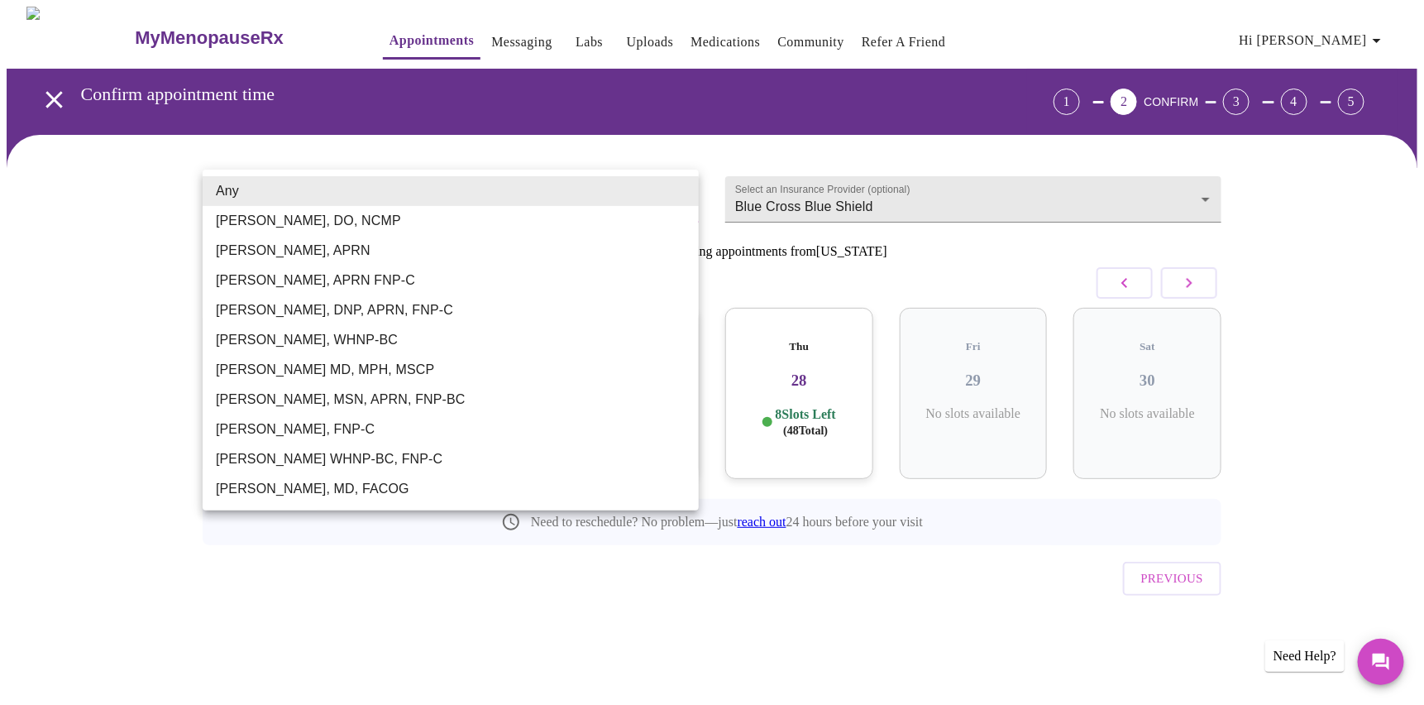
click at [622, 202] on body "MyMenopauseRx Appointments Messaging Labs Uploads Medications Community Refer a…" at bounding box center [712, 342] width 1411 height 671
click at [36, 292] on div at bounding box center [712, 352] width 1424 height 705
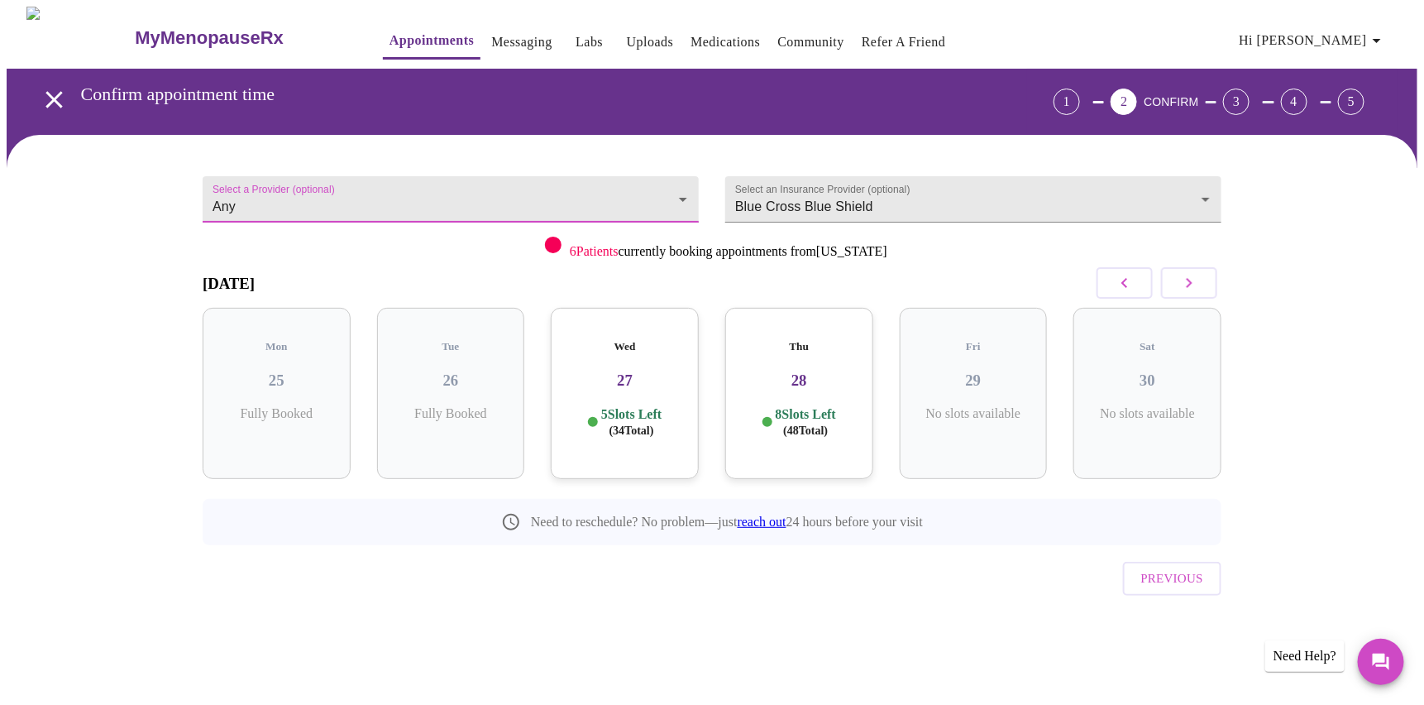
click at [780, 371] on h3 "28" at bounding box center [799, 380] width 122 height 18
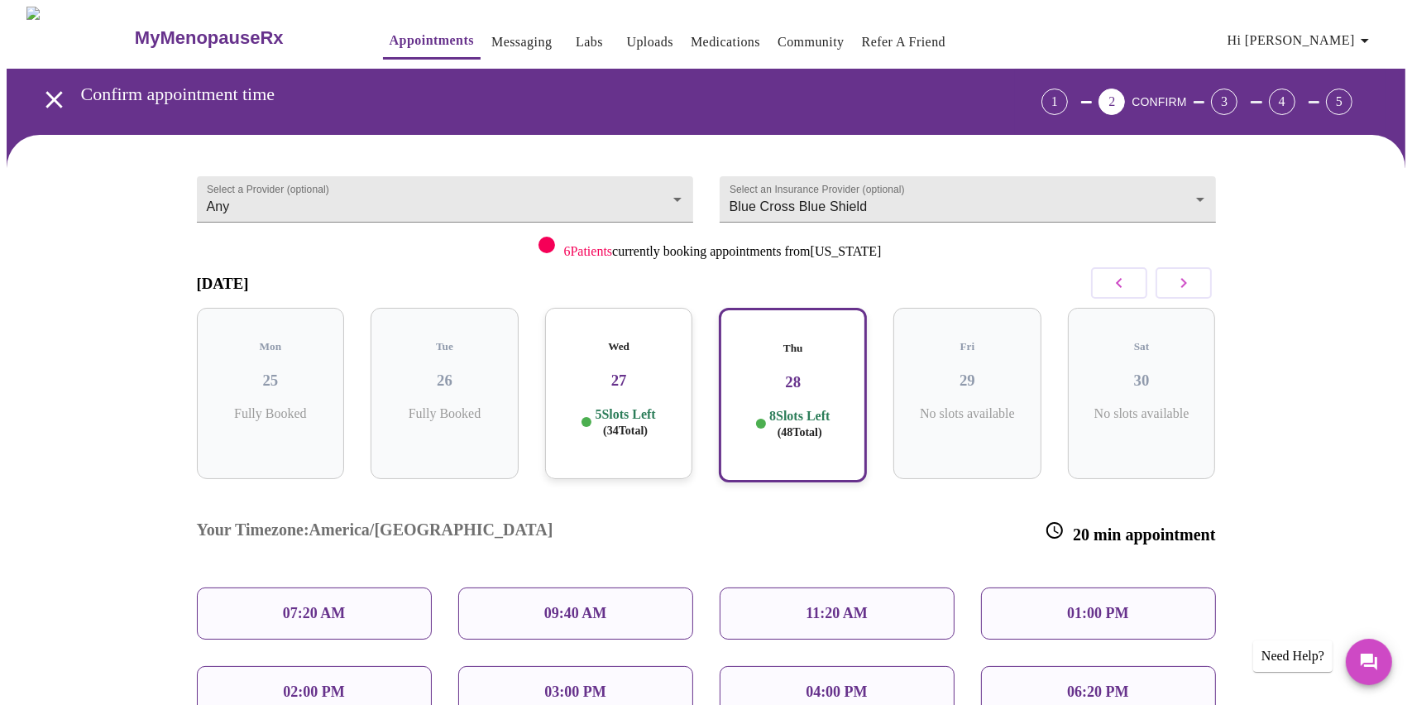
click at [809, 604] on p "11:20 AM" at bounding box center [836, 612] width 62 height 17
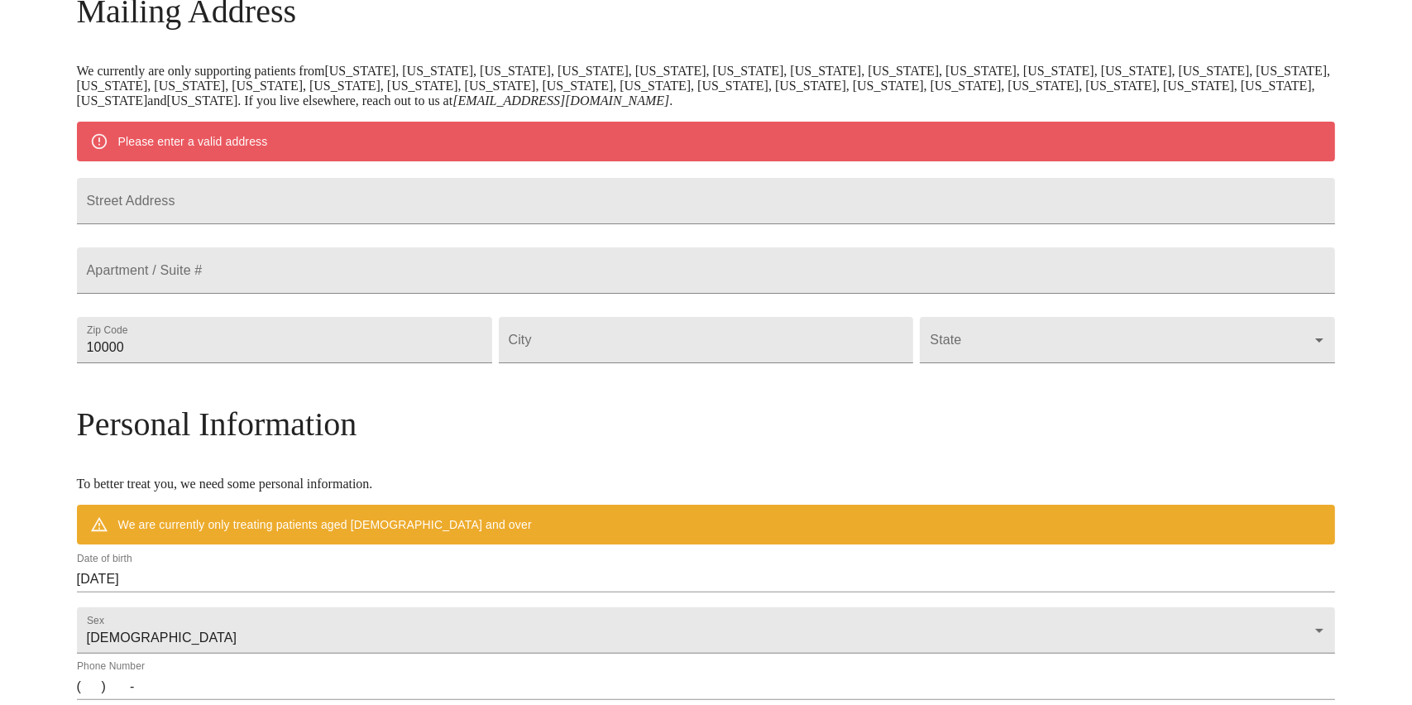
scroll to position [263, 0]
